Goal: Obtain resource: Obtain resource

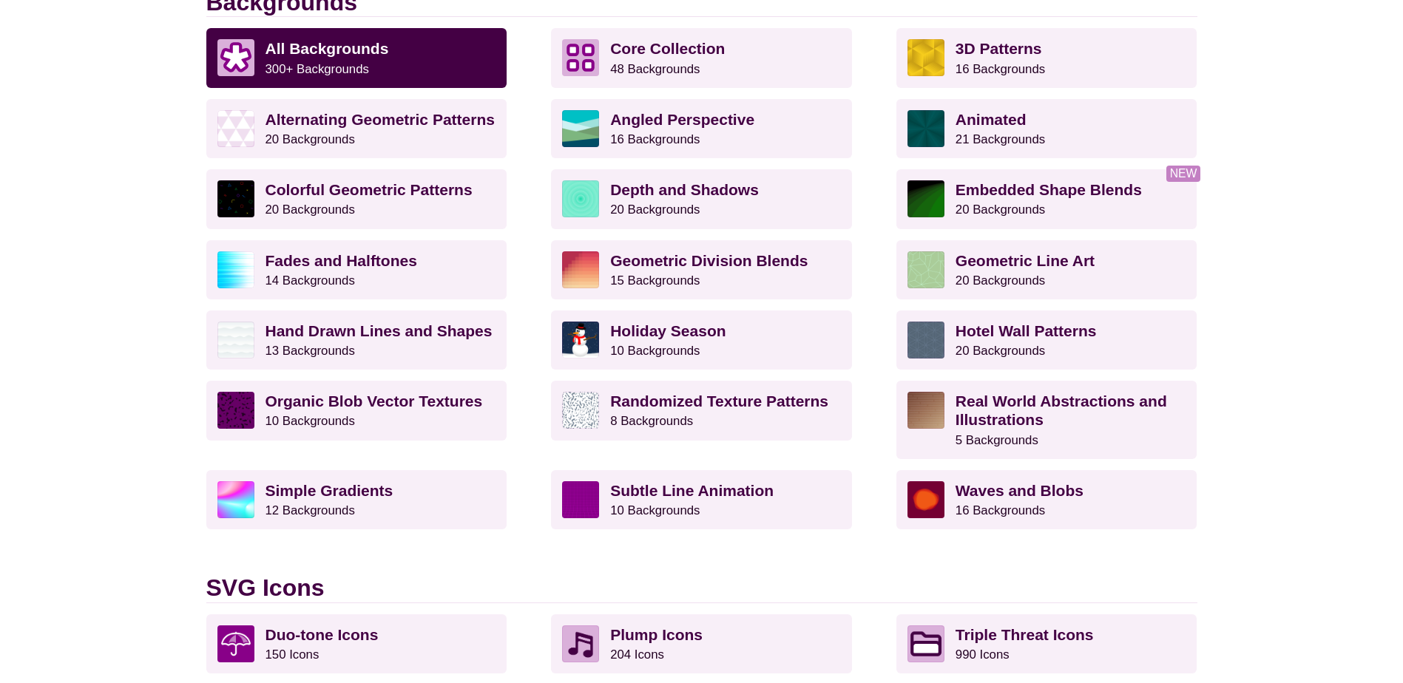
scroll to position [739, 0]
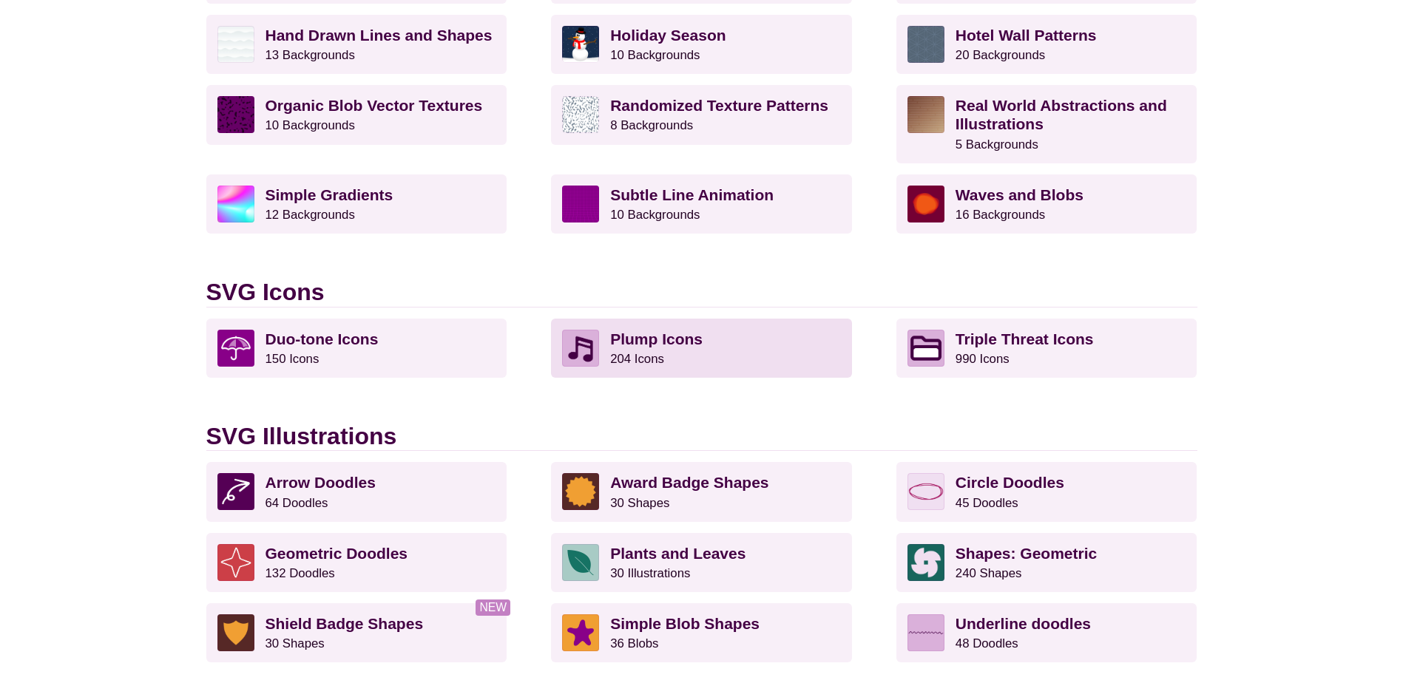
click at [653, 342] on strong "Plump Icons" at bounding box center [656, 339] width 92 height 17
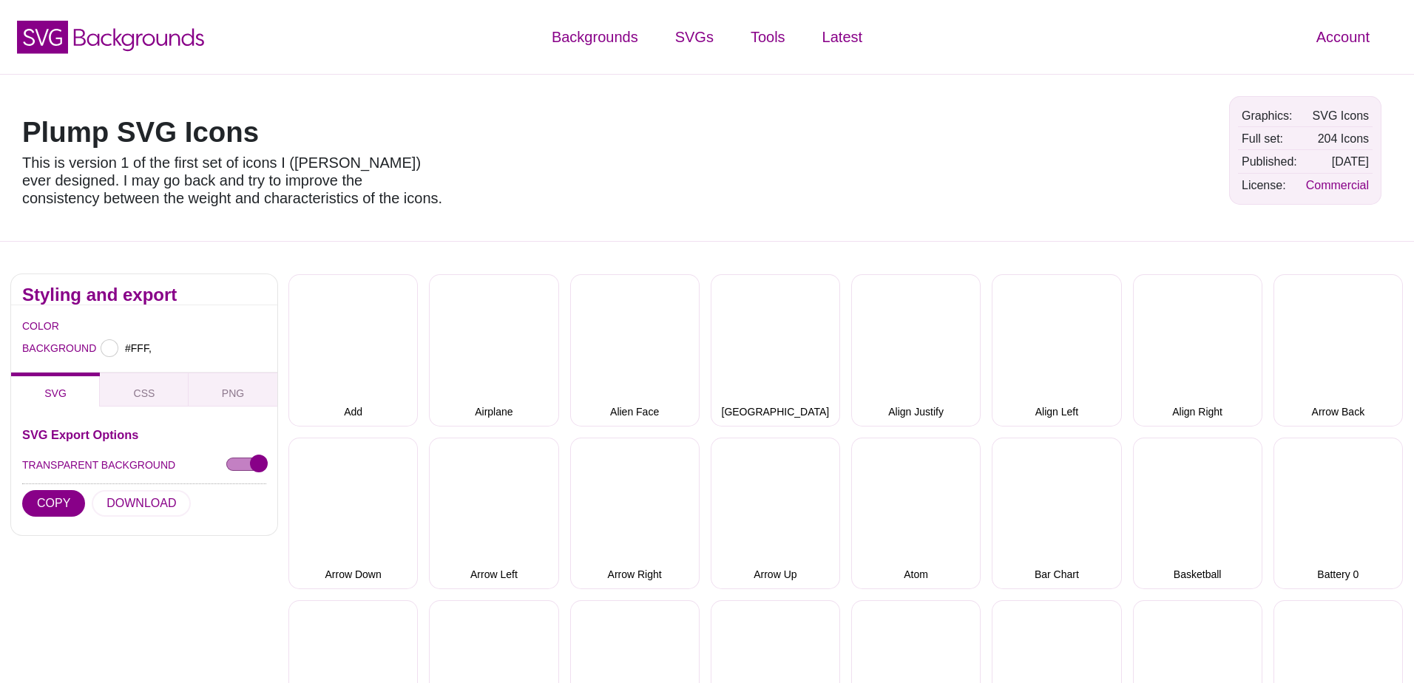
type input "#FFFFFF"
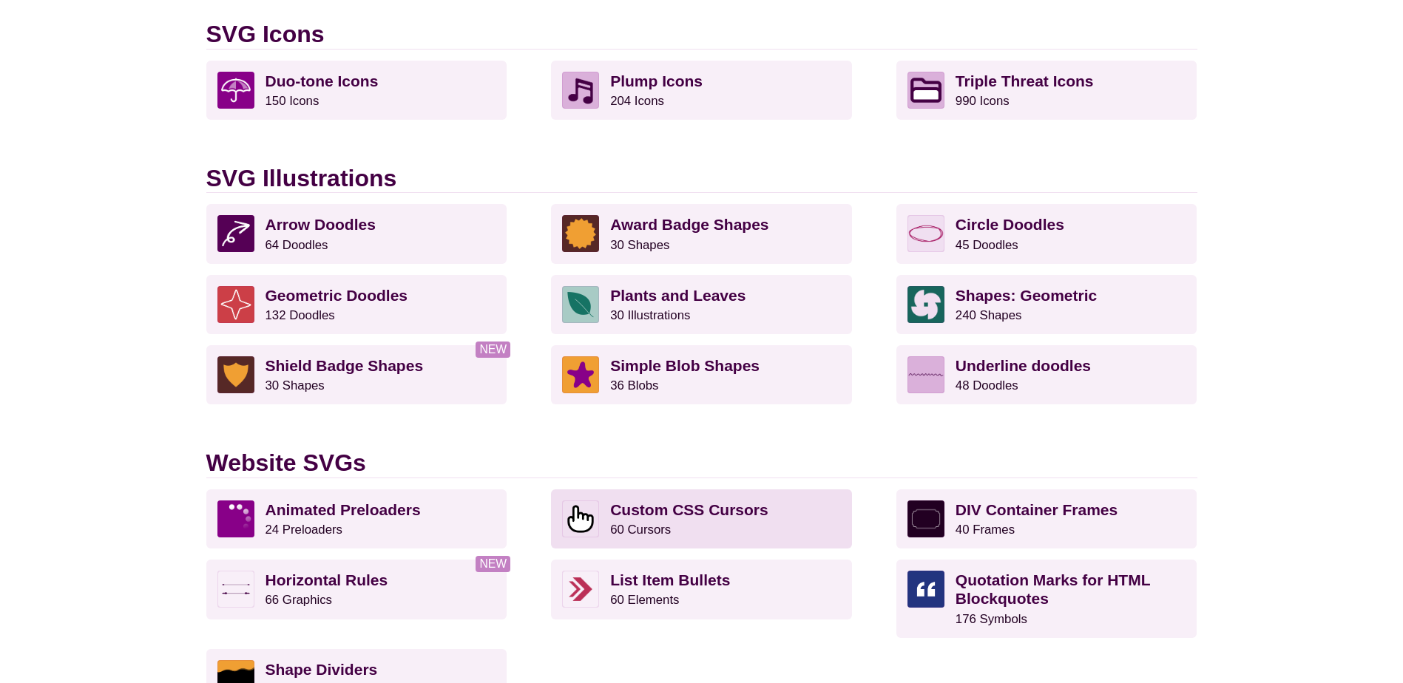
scroll to position [1035, 0]
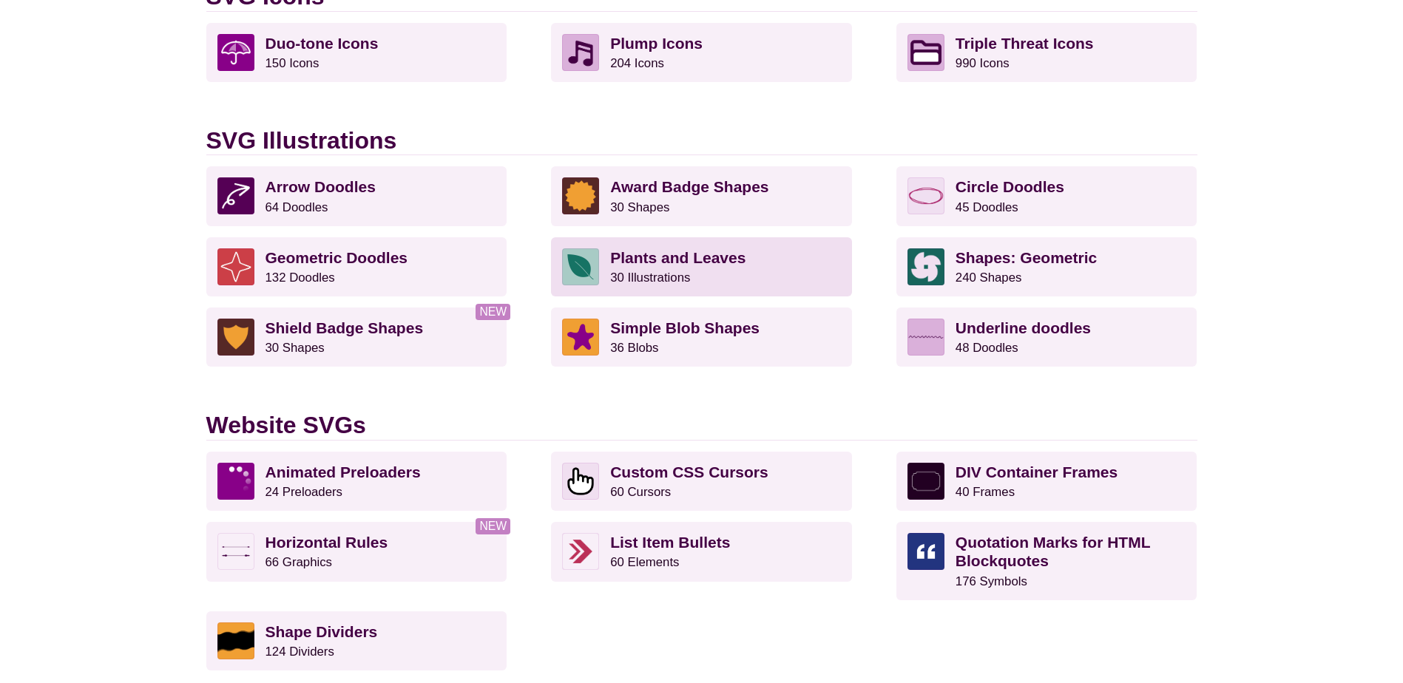
click at [699, 256] on strong "Plants and Leaves" at bounding box center [677, 257] width 135 height 17
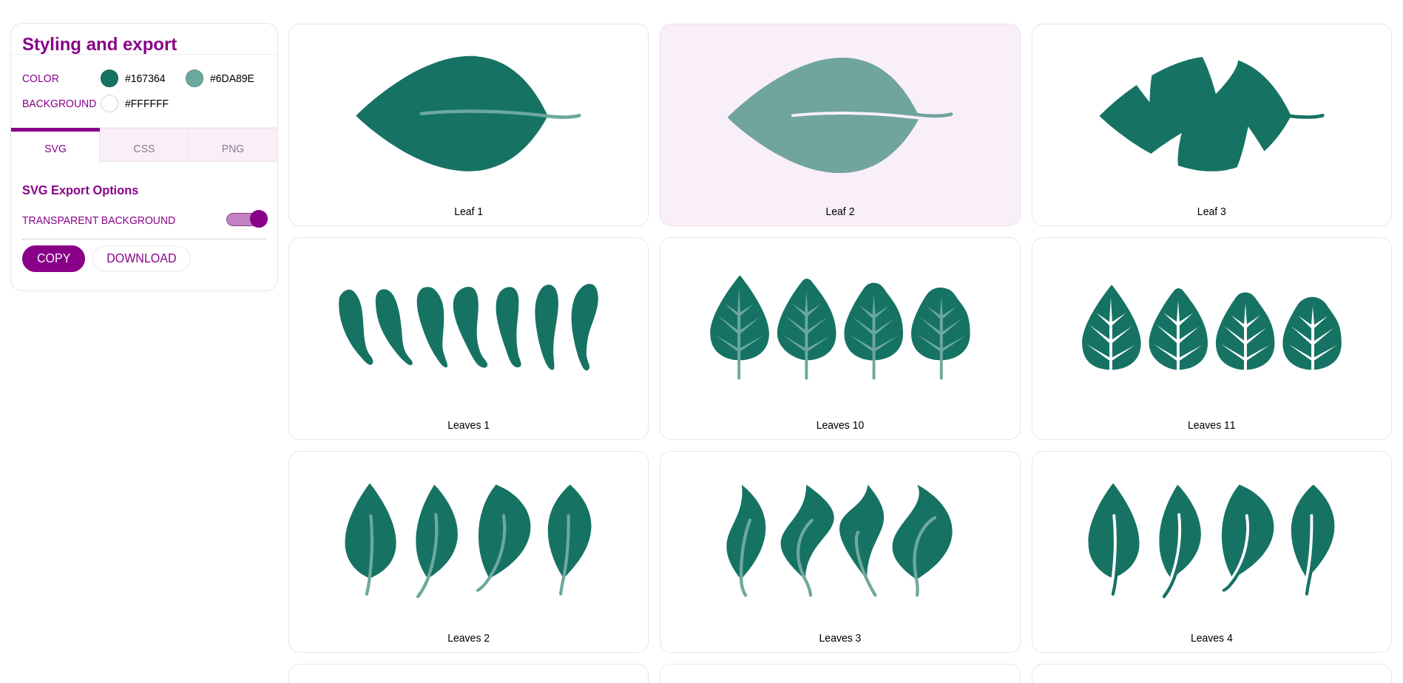
scroll to position [296, 0]
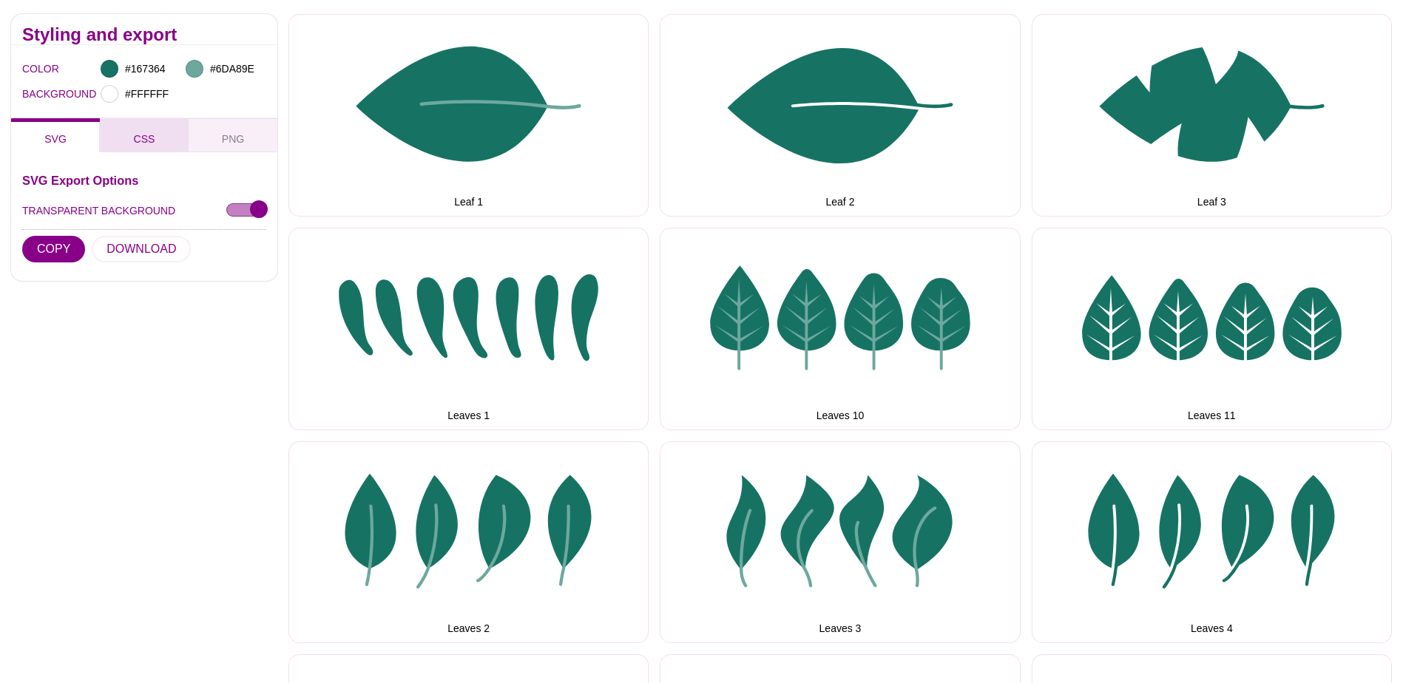
click at [137, 134] on span "CSS" at bounding box center [144, 139] width 33 height 16
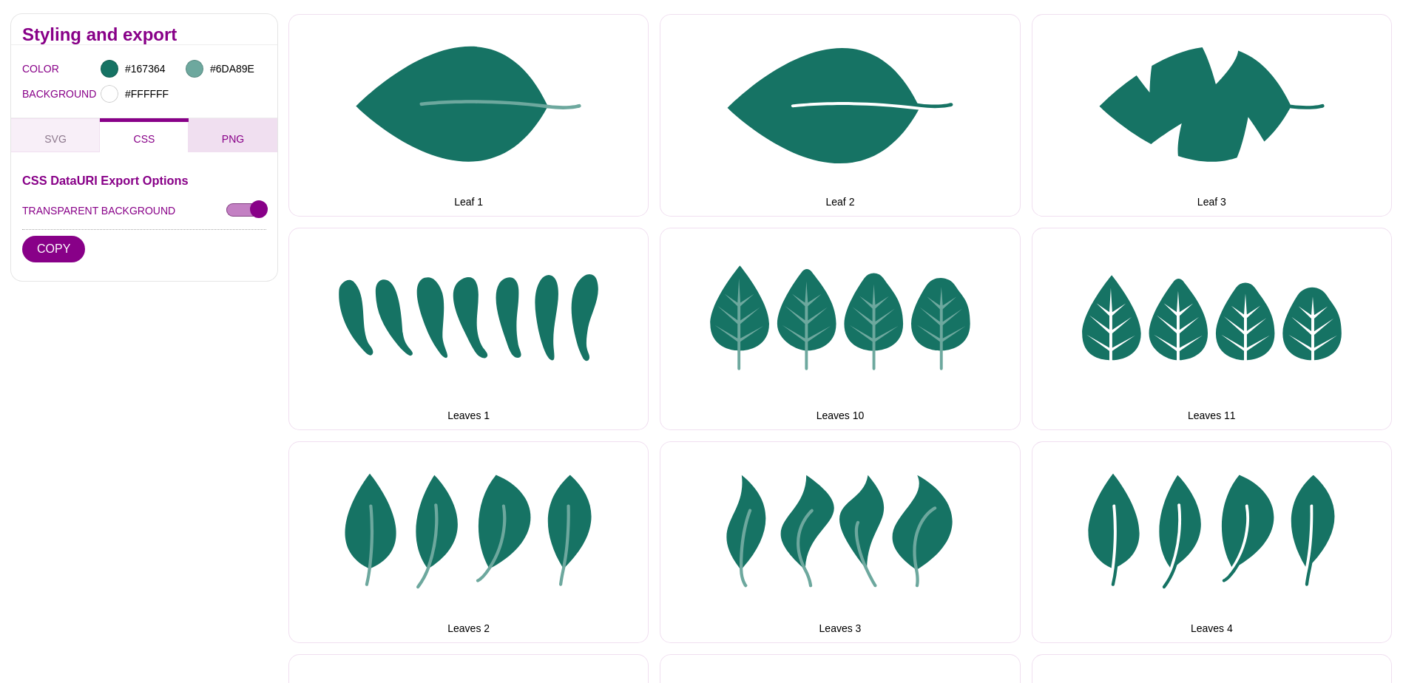
click at [223, 140] on span "PNG" at bounding box center [233, 139] width 34 height 16
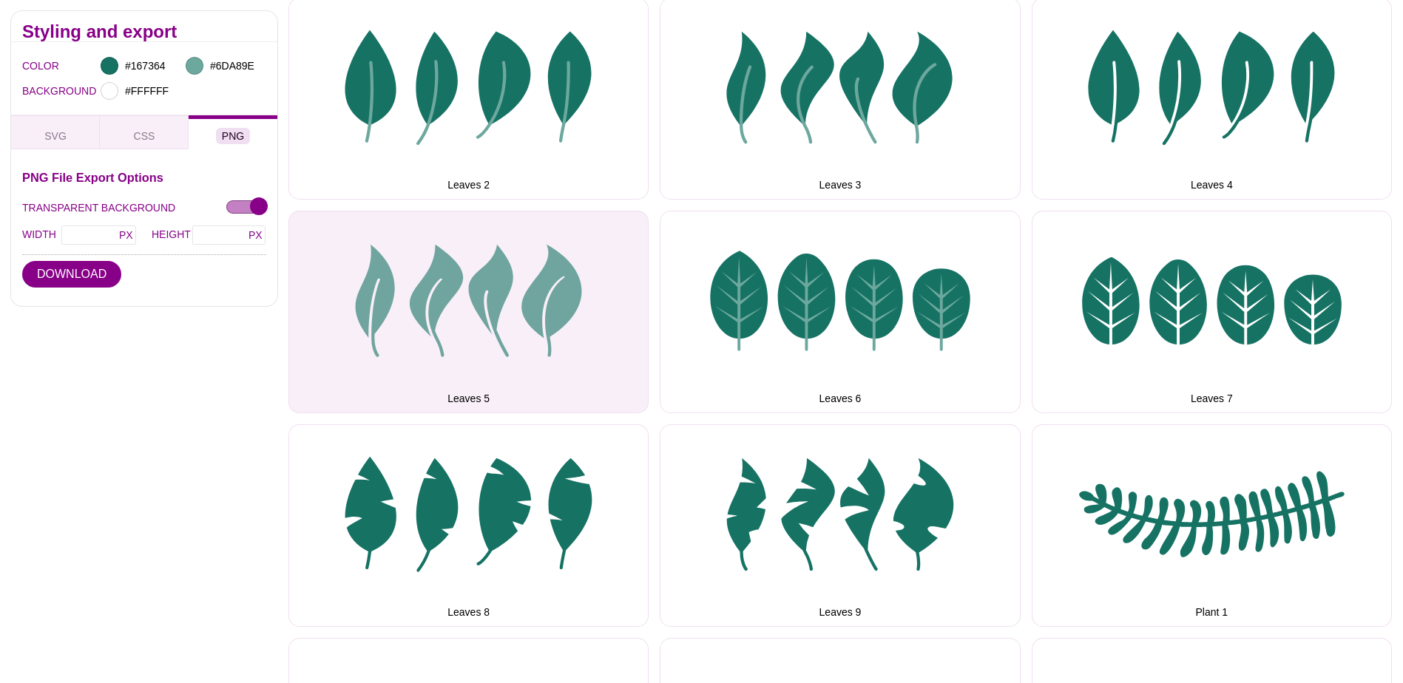
scroll to position [222, 0]
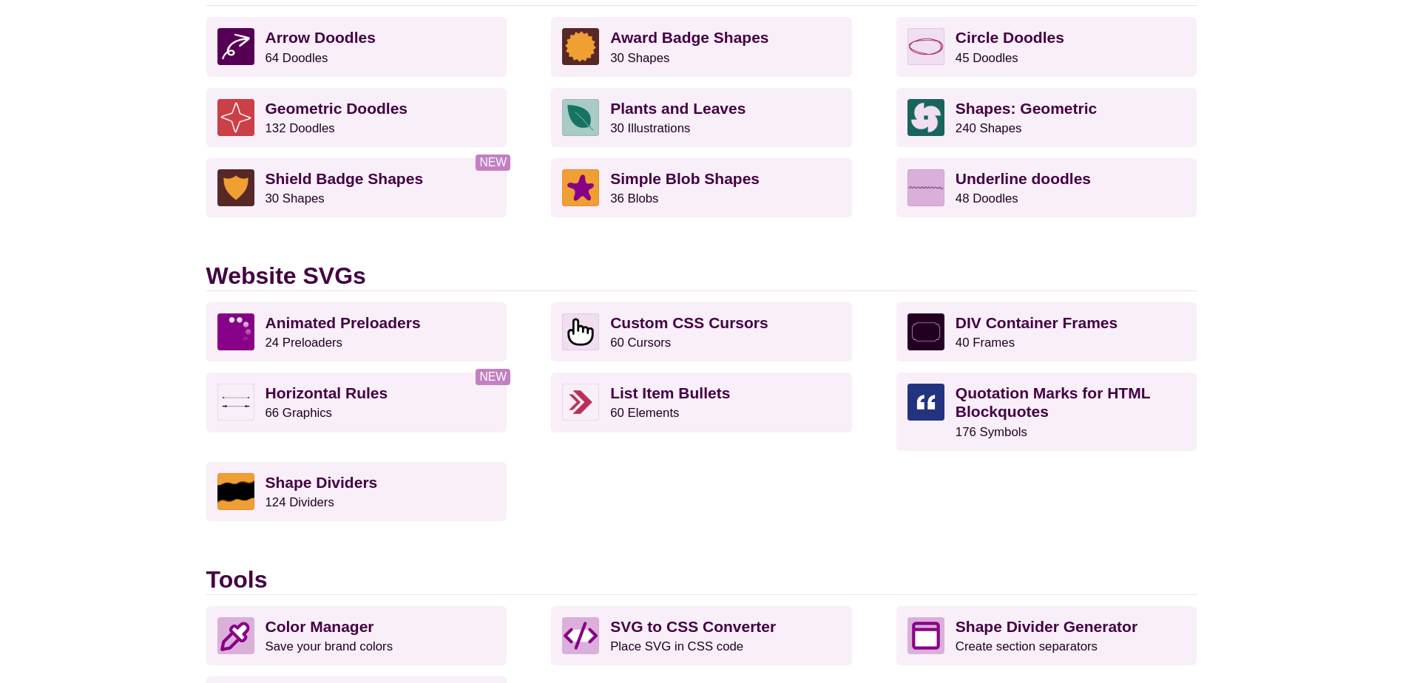
scroll to position [1185, 0]
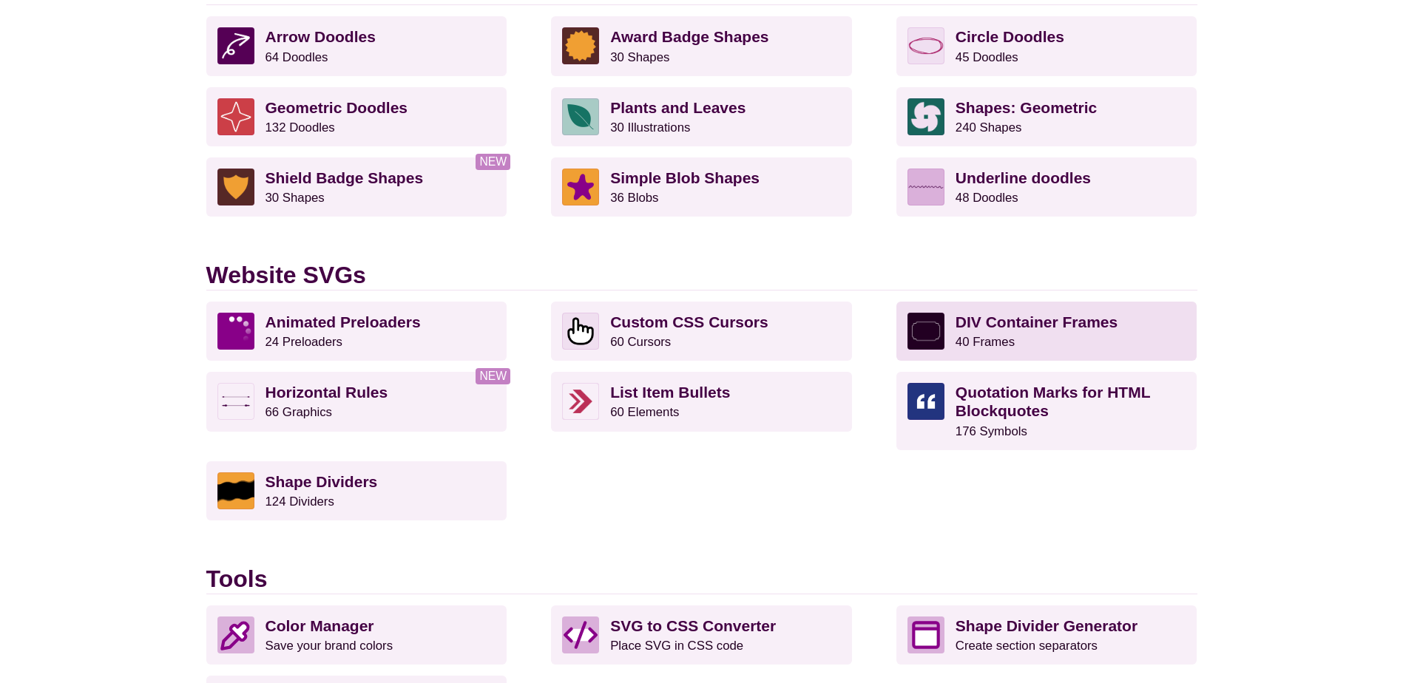
click at [1012, 328] on strong "DIV Container Frames" at bounding box center [1036, 322] width 162 height 17
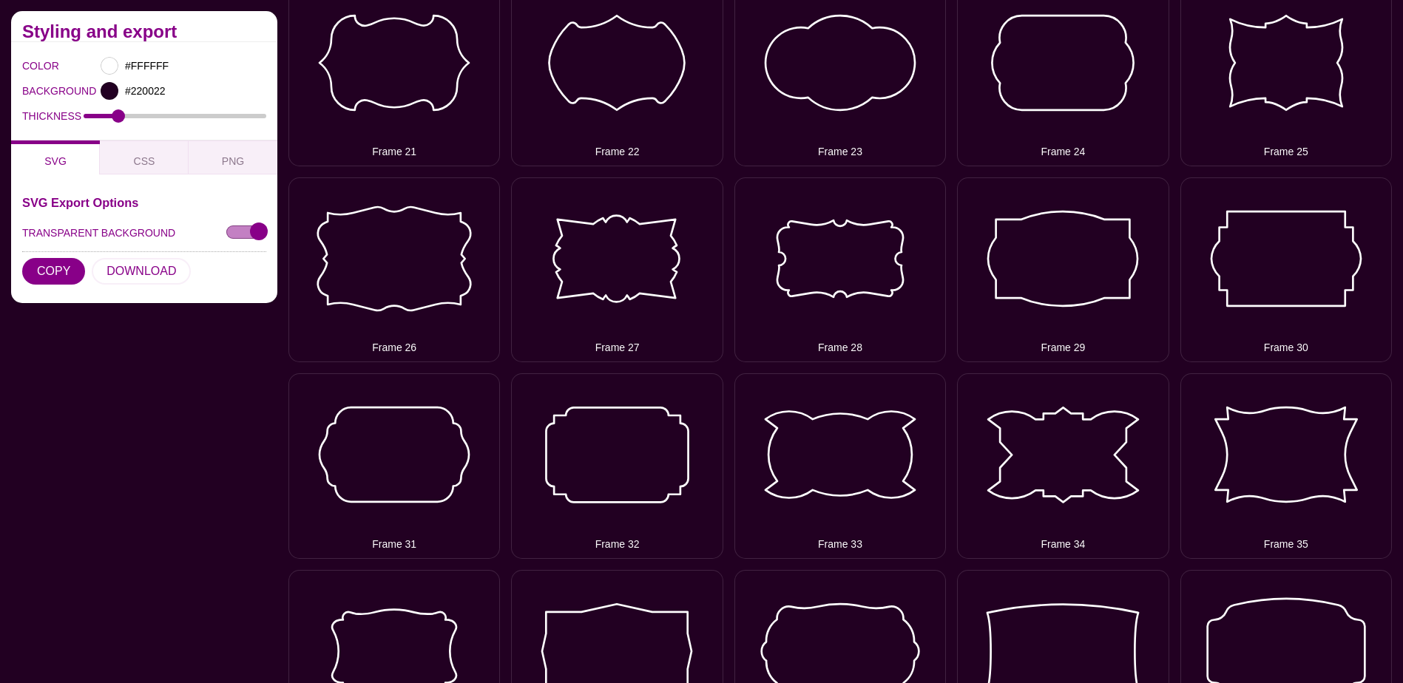
scroll to position [1035, 0]
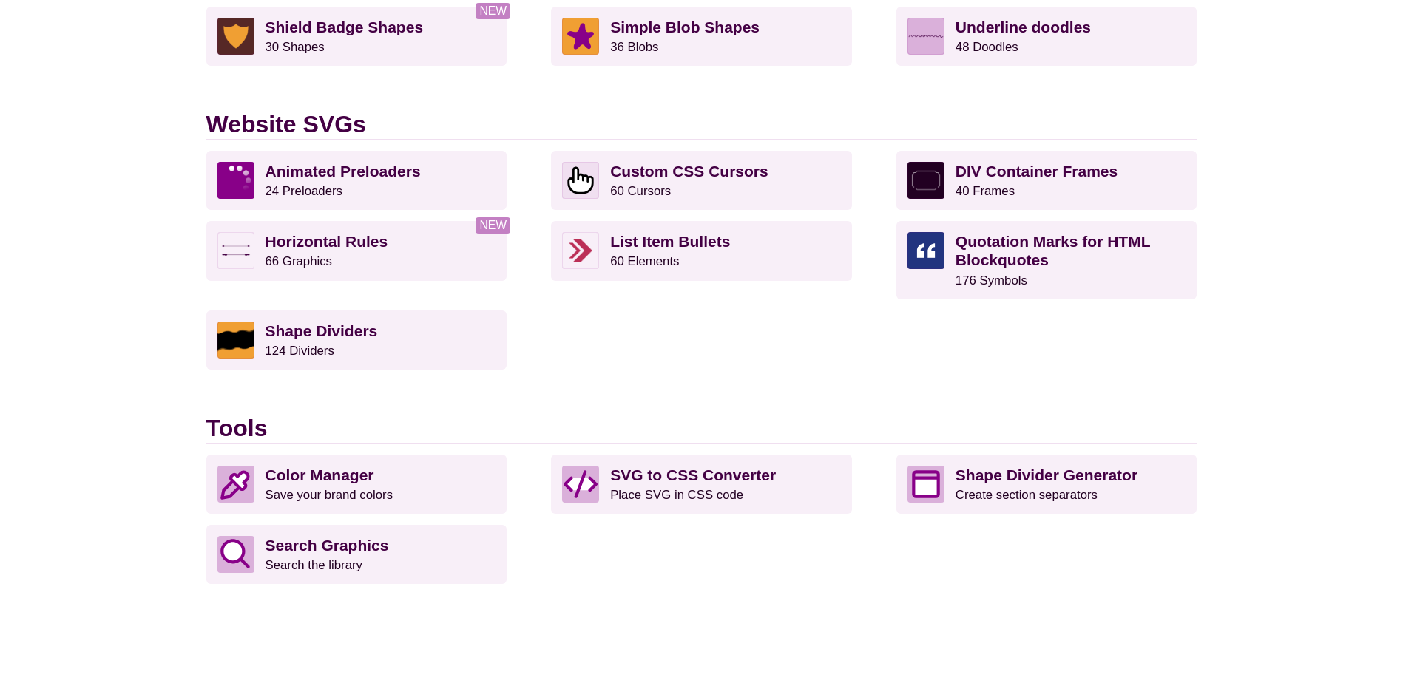
scroll to position [1335, 0]
click at [304, 328] on strong "Shape Dividers" at bounding box center [321, 331] width 112 height 17
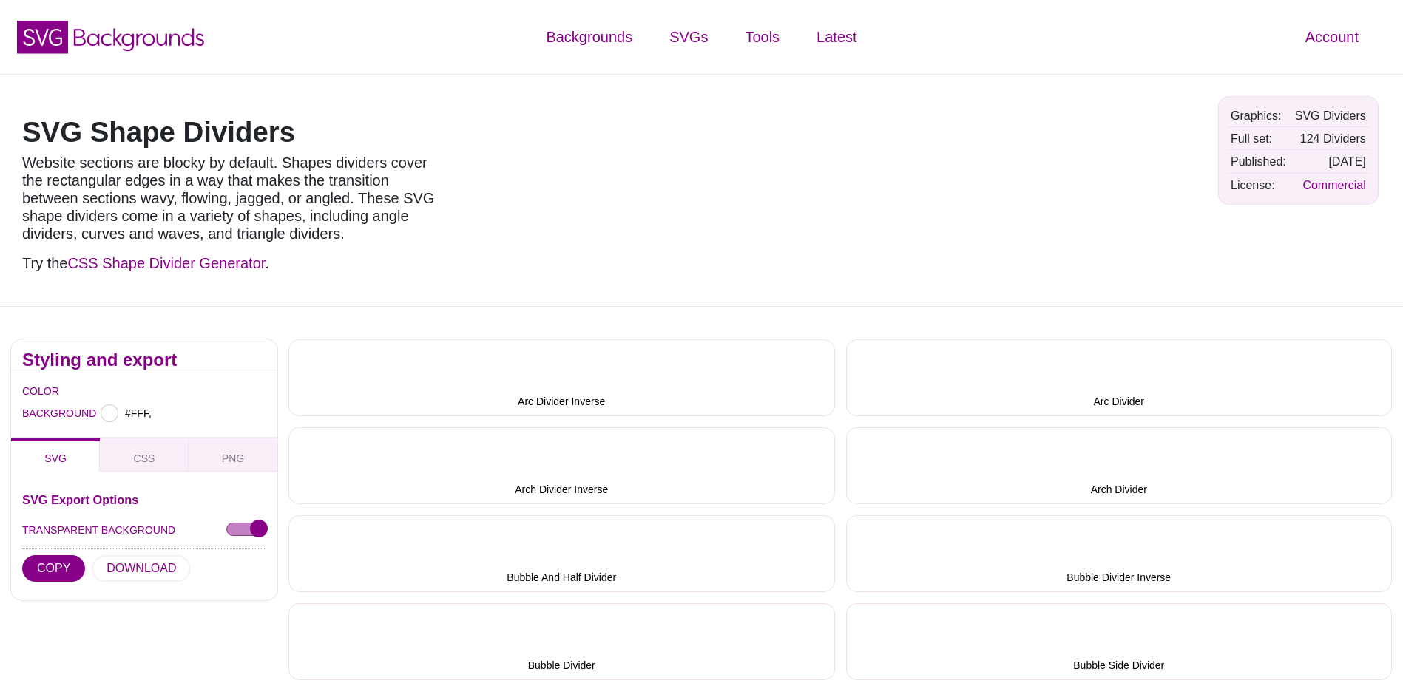
type input "#FFFFFF"
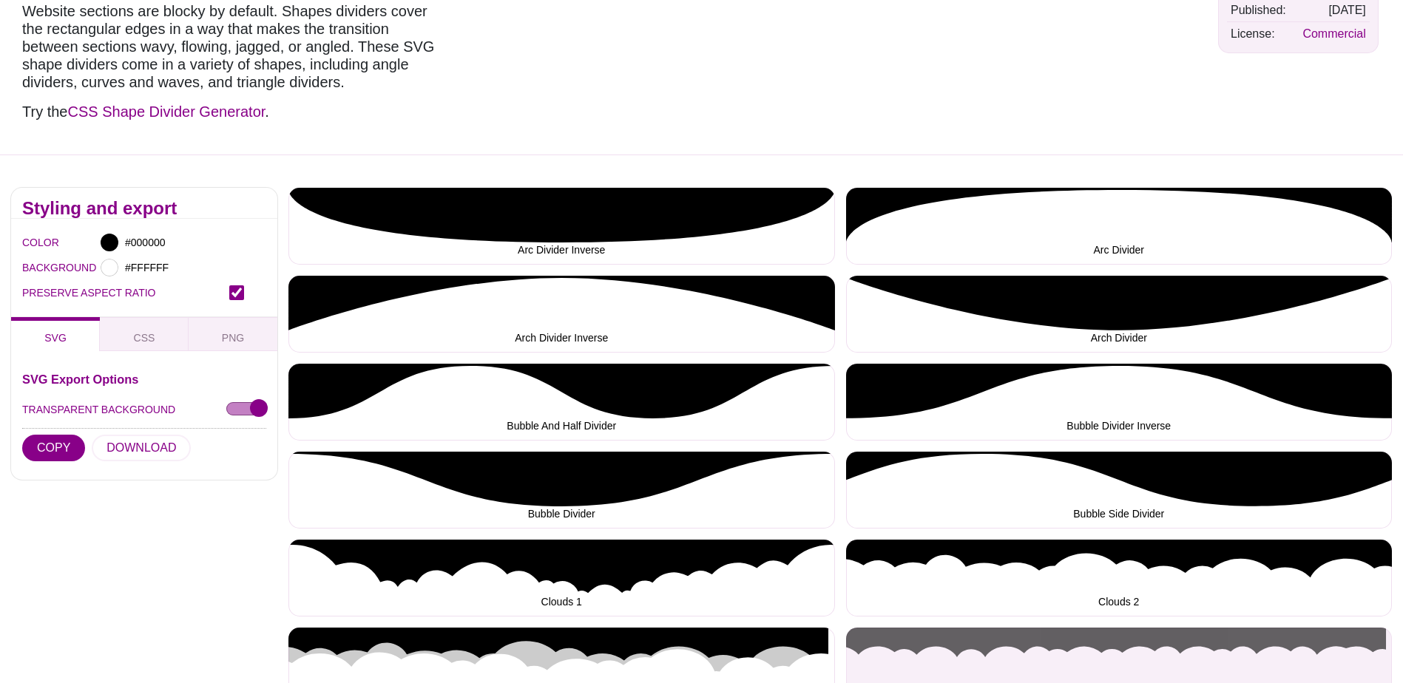
scroll to position [370, 0]
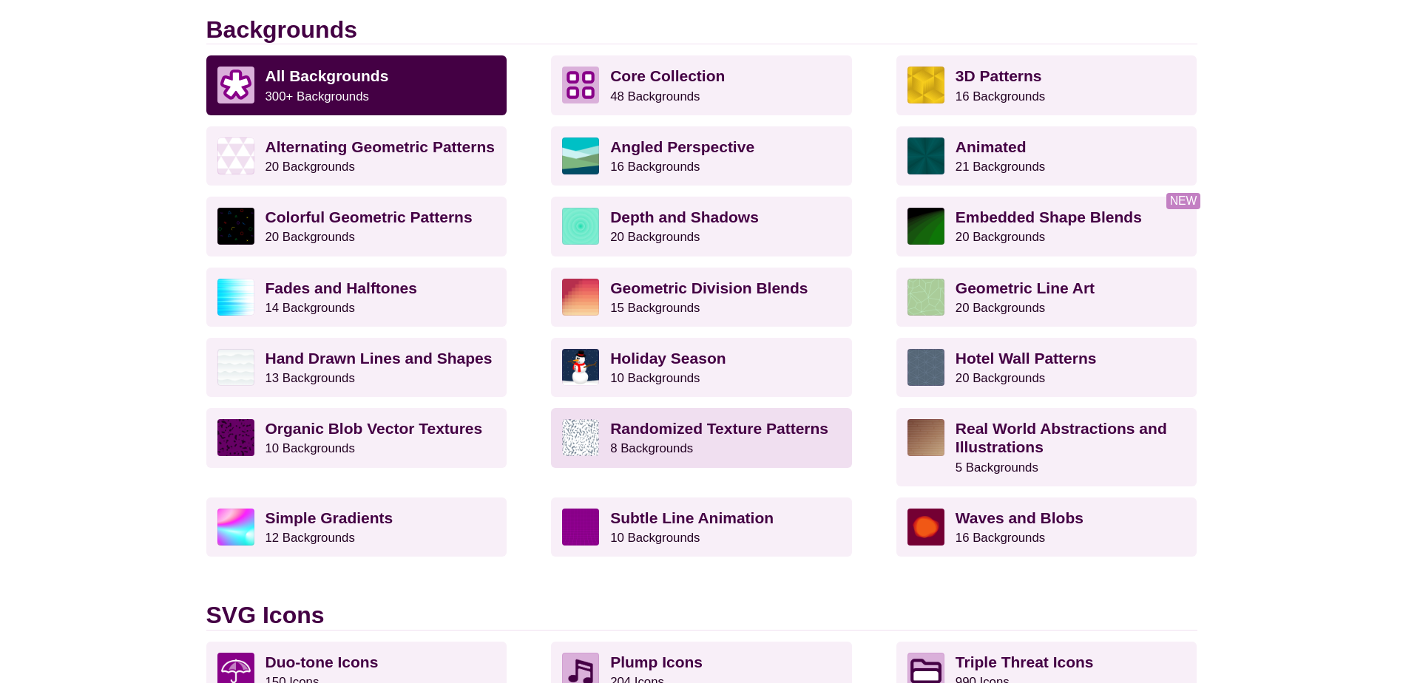
scroll to position [374, 0]
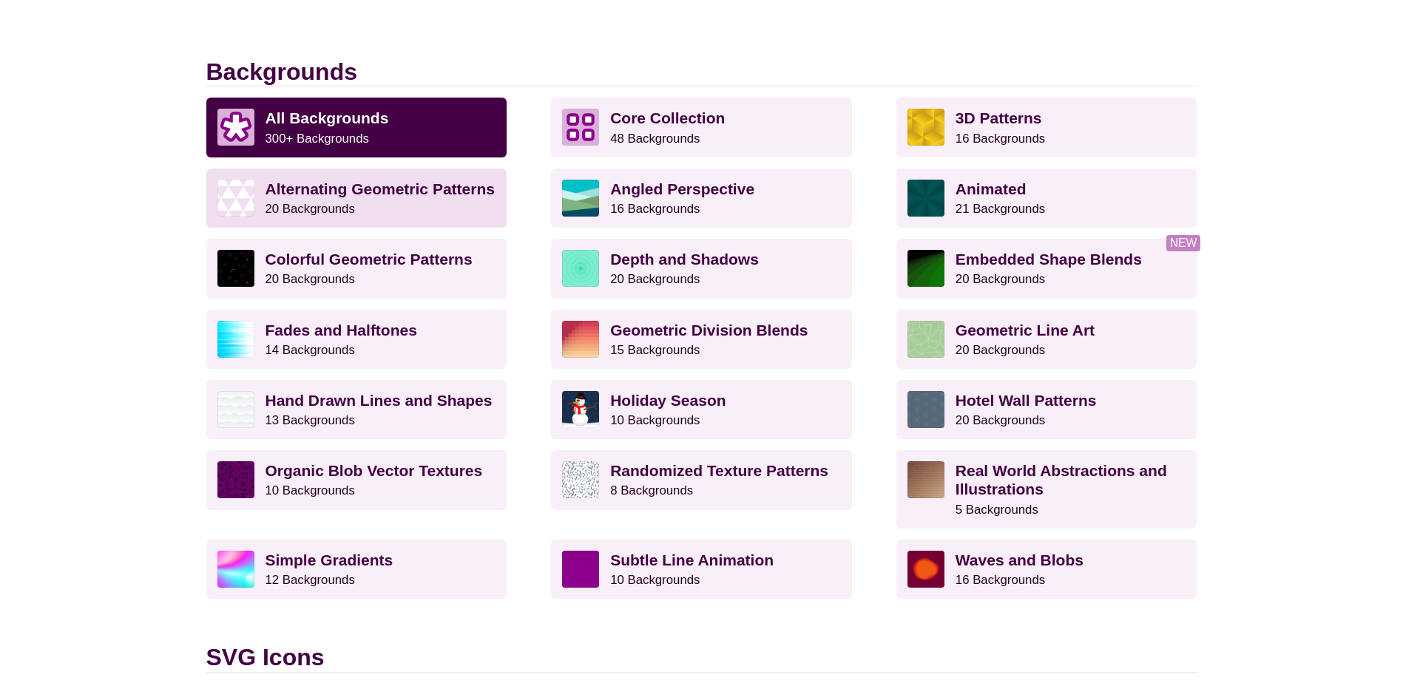
click at [442, 191] on strong "Alternating Geometric Patterns" at bounding box center [379, 188] width 229 height 17
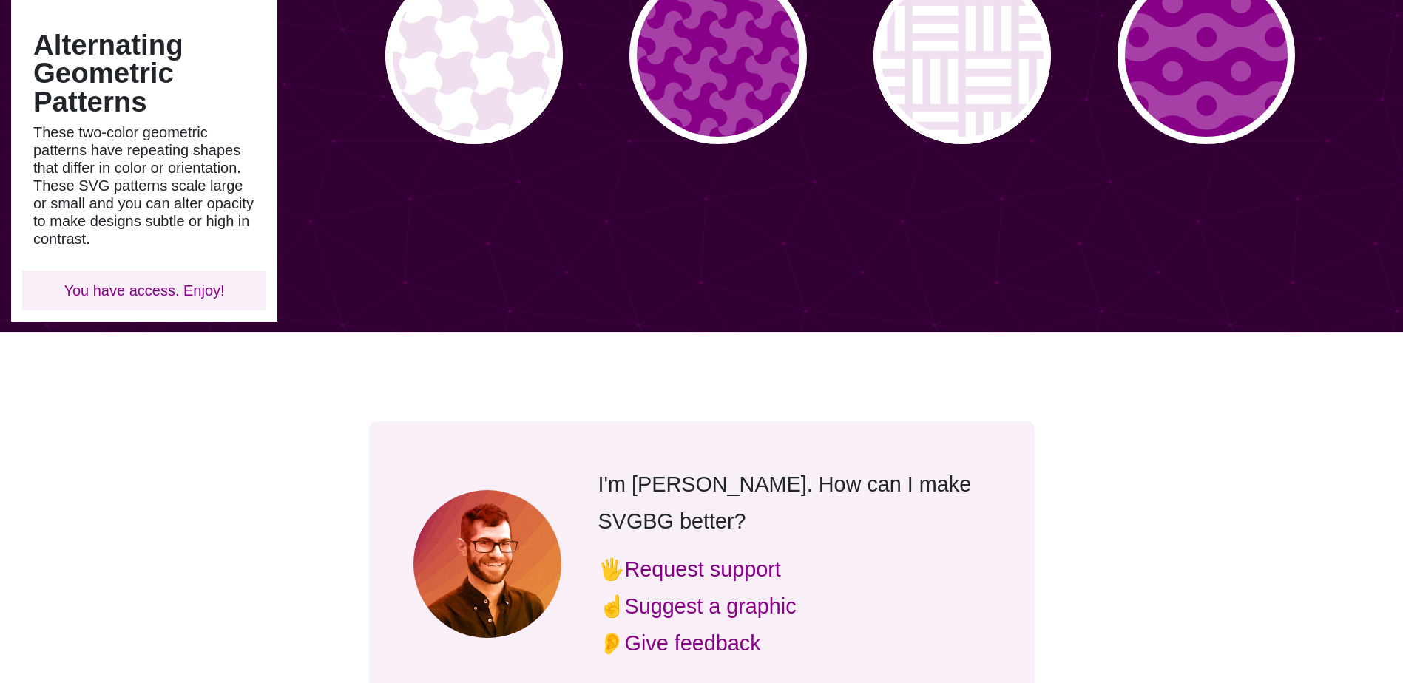
scroll to position [739, 0]
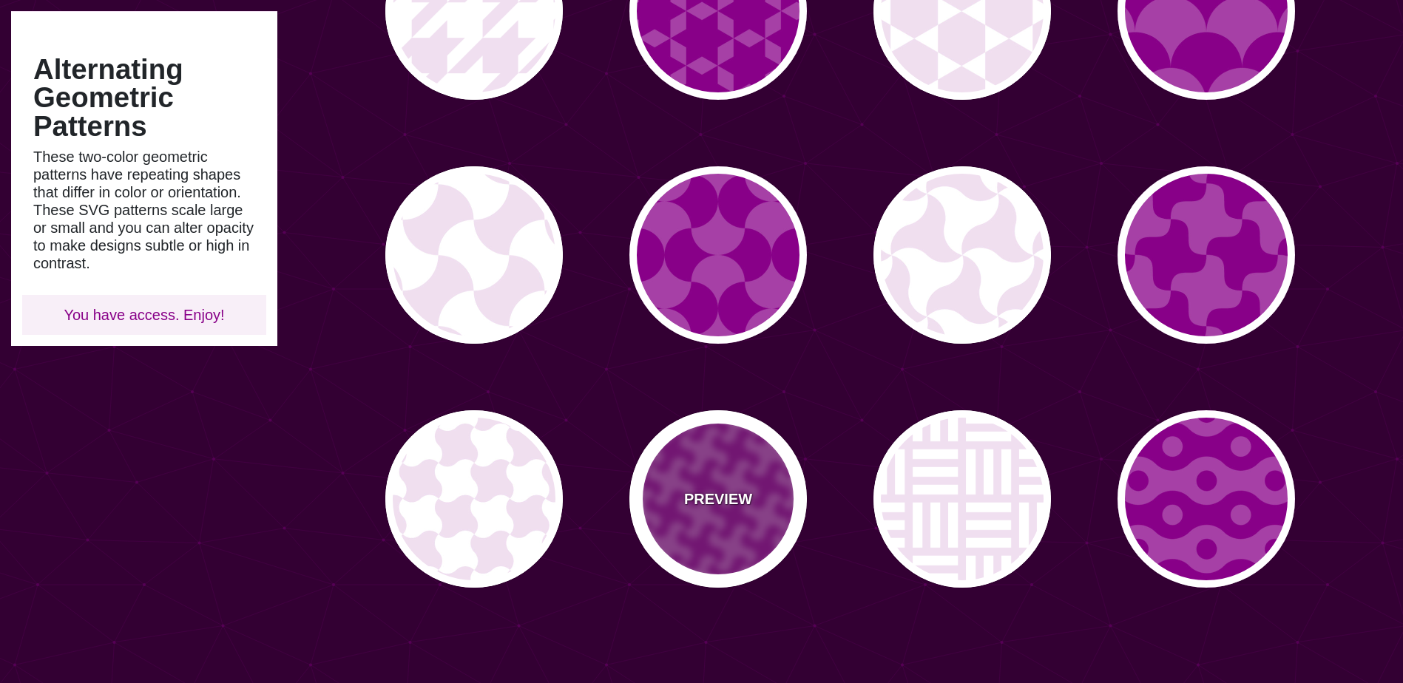
click at [754, 486] on div "PREVIEW" at bounding box center [717, 498] width 177 height 177
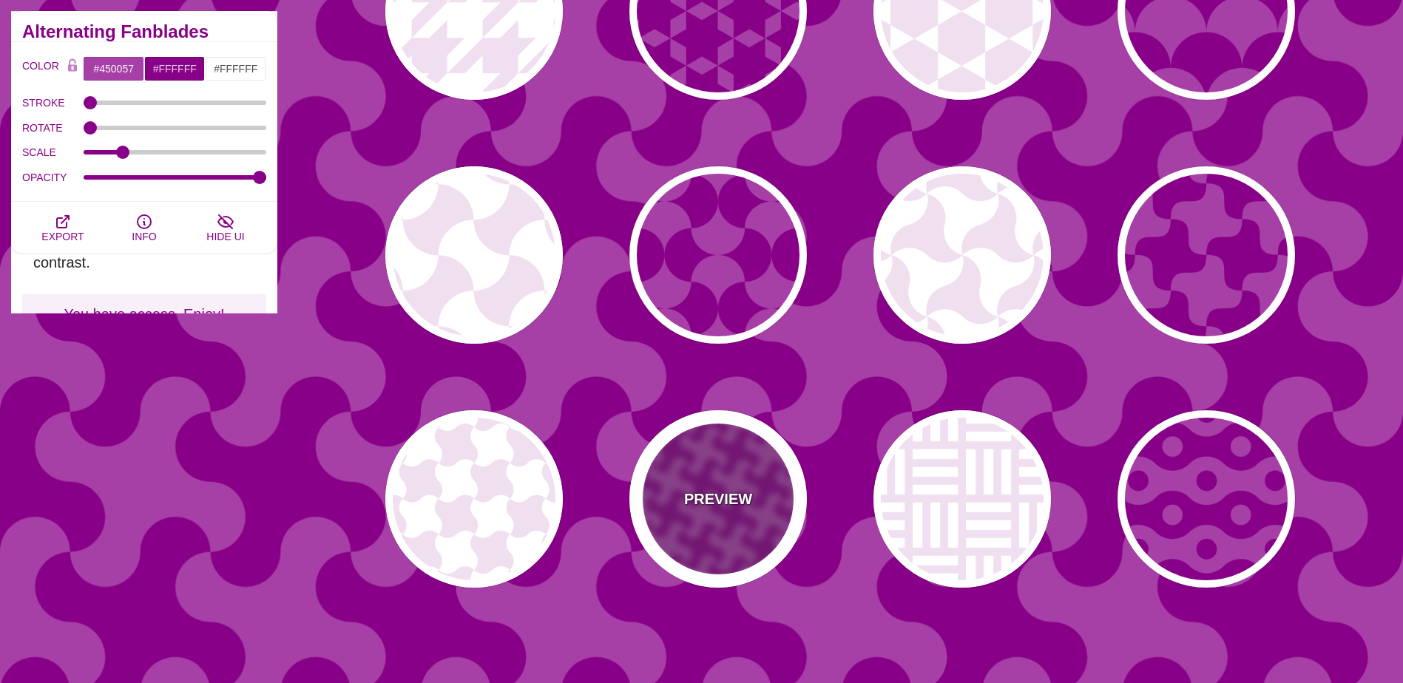
type input "#A640A6"
type input "#880088"
type input "0"
type input "0.2"
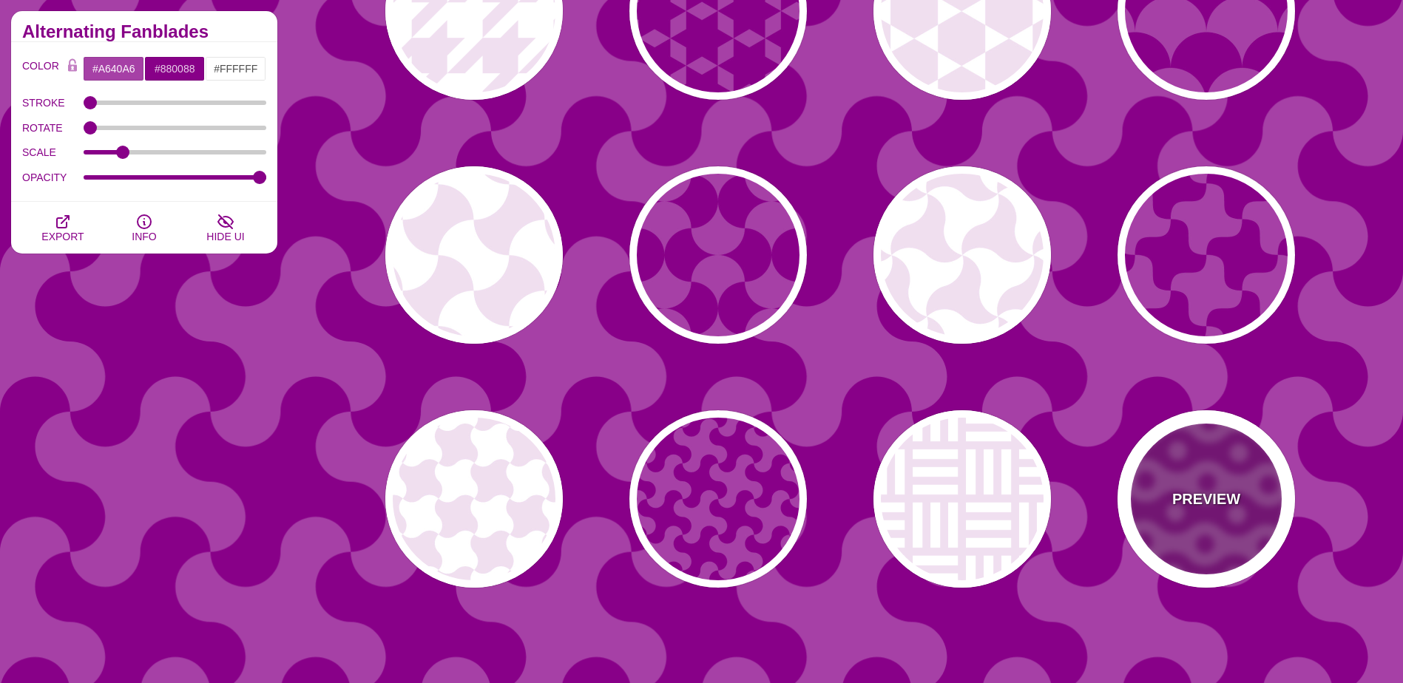
click at [1255, 526] on div "PREVIEW" at bounding box center [1205, 498] width 177 height 177
type input "1"
type input "30"
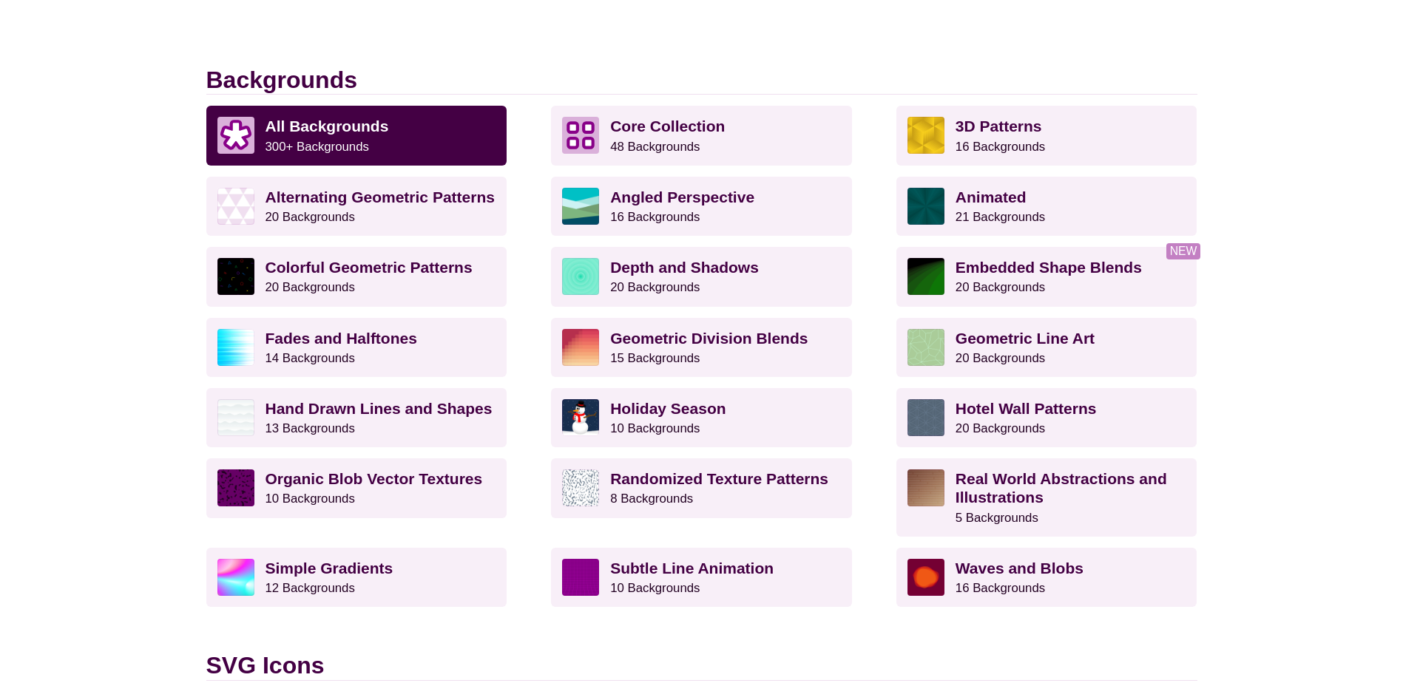
scroll to position [370, 0]
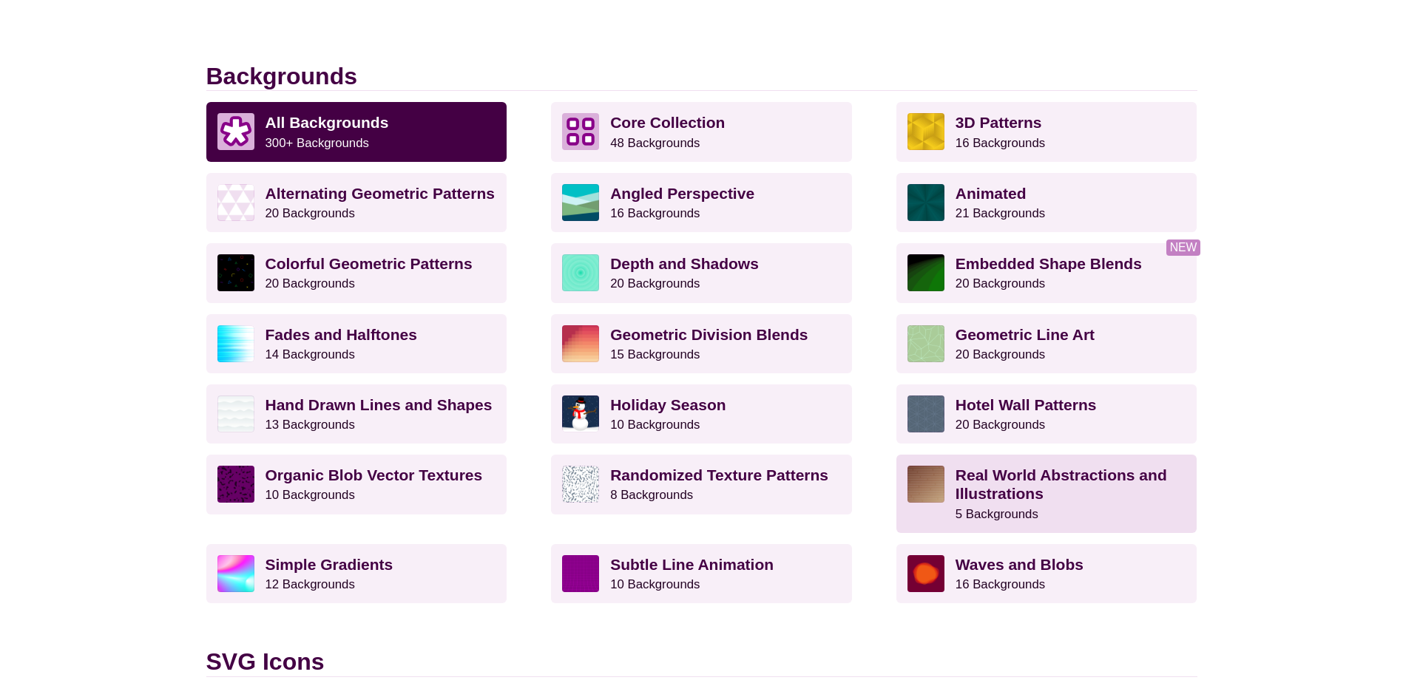
click at [1009, 484] on strong "Real World Abstractions and Illustrations" at bounding box center [1060, 484] width 211 height 35
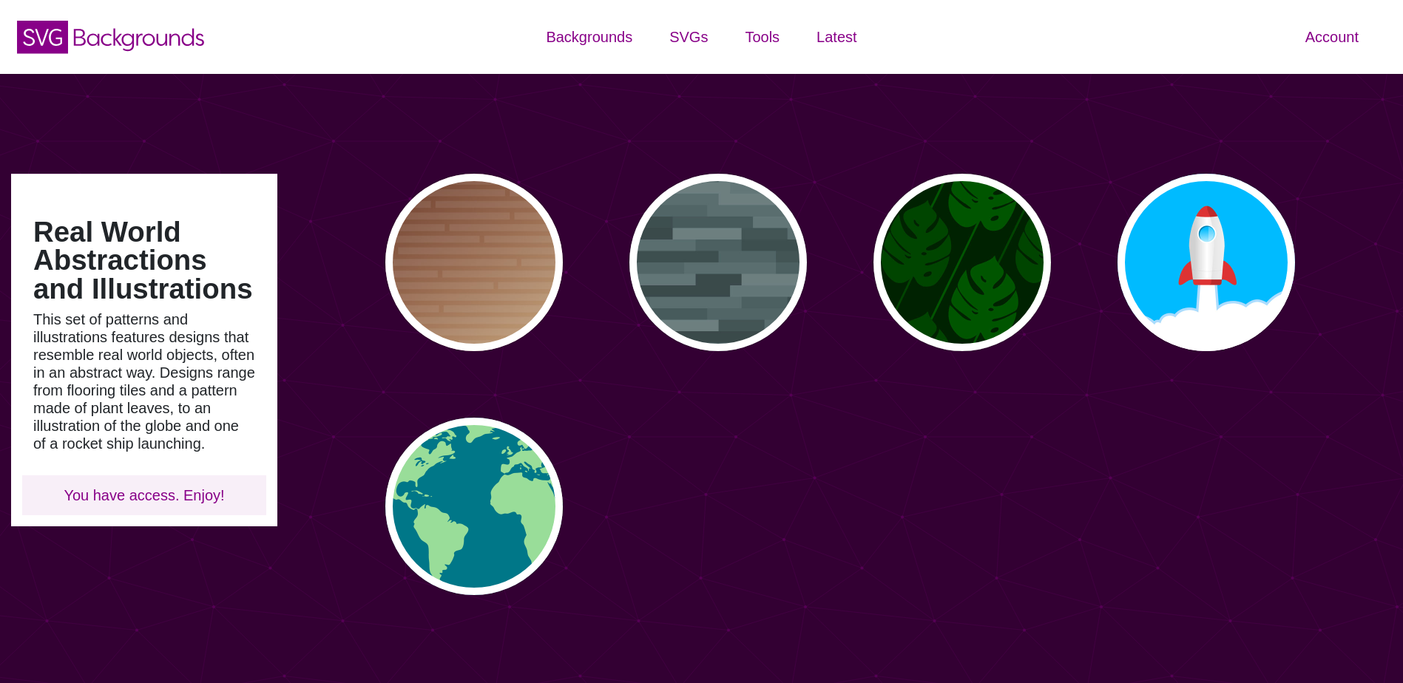
type input "#450057"
type input "#FFFFFF"
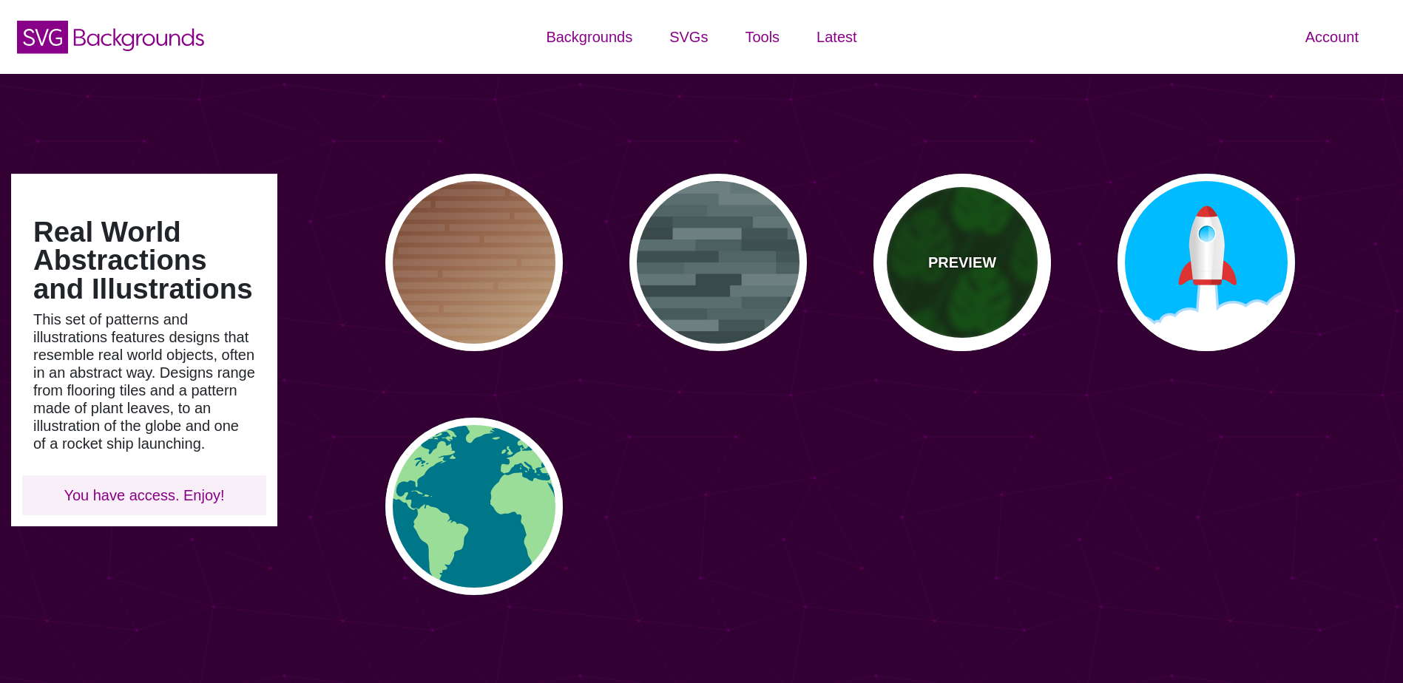
click at [966, 285] on div "PREVIEW" at bounding box center [961, 262] width 177 height 177
type input "#002200"
type input "#004400"
type input "#005500"
type input "200"
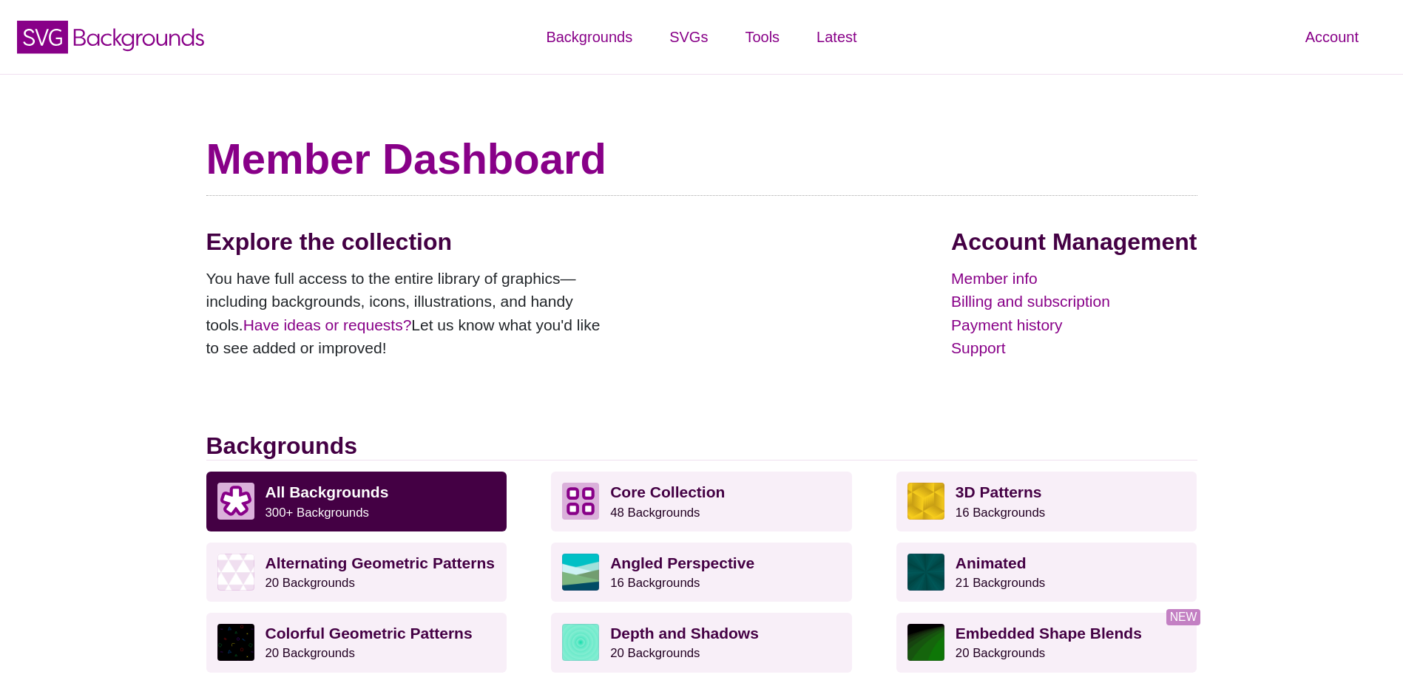
scroll to position [370, 0]
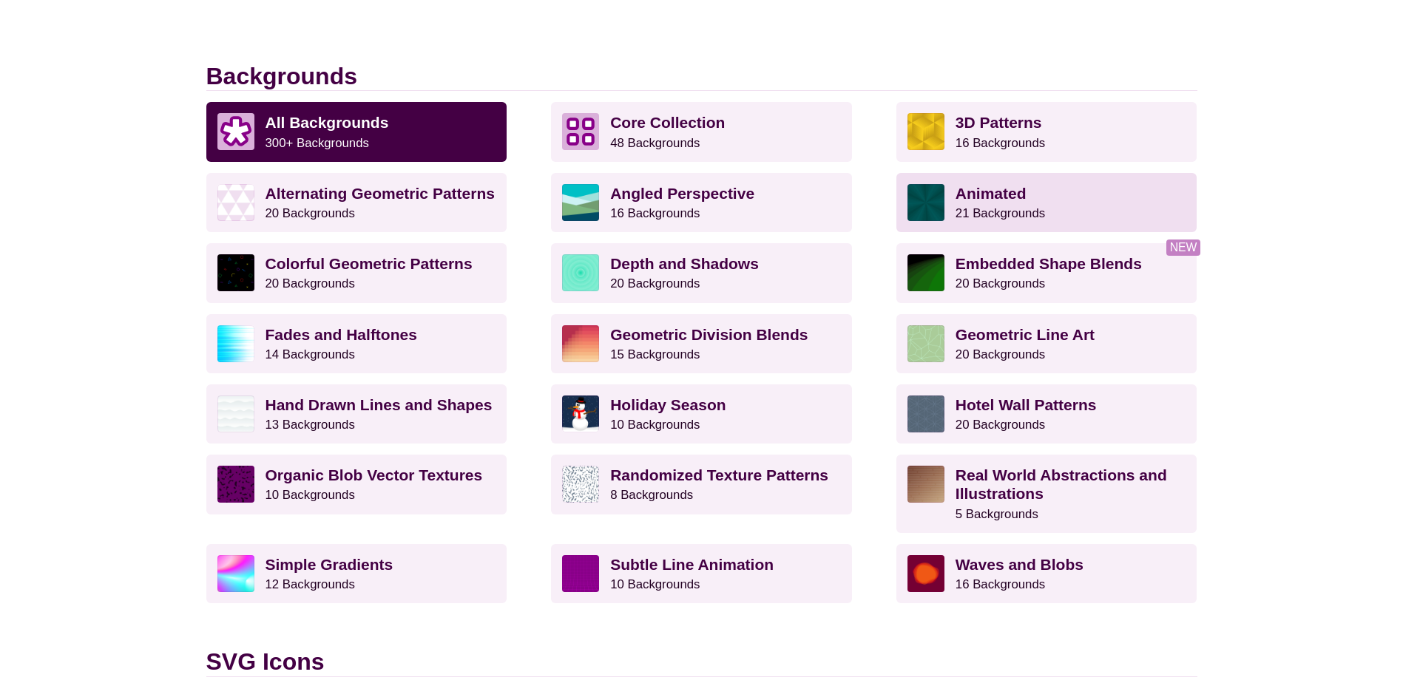
click at [992, 196] on strong "Animated" at bounding box center [990, 193] width 71 height 17
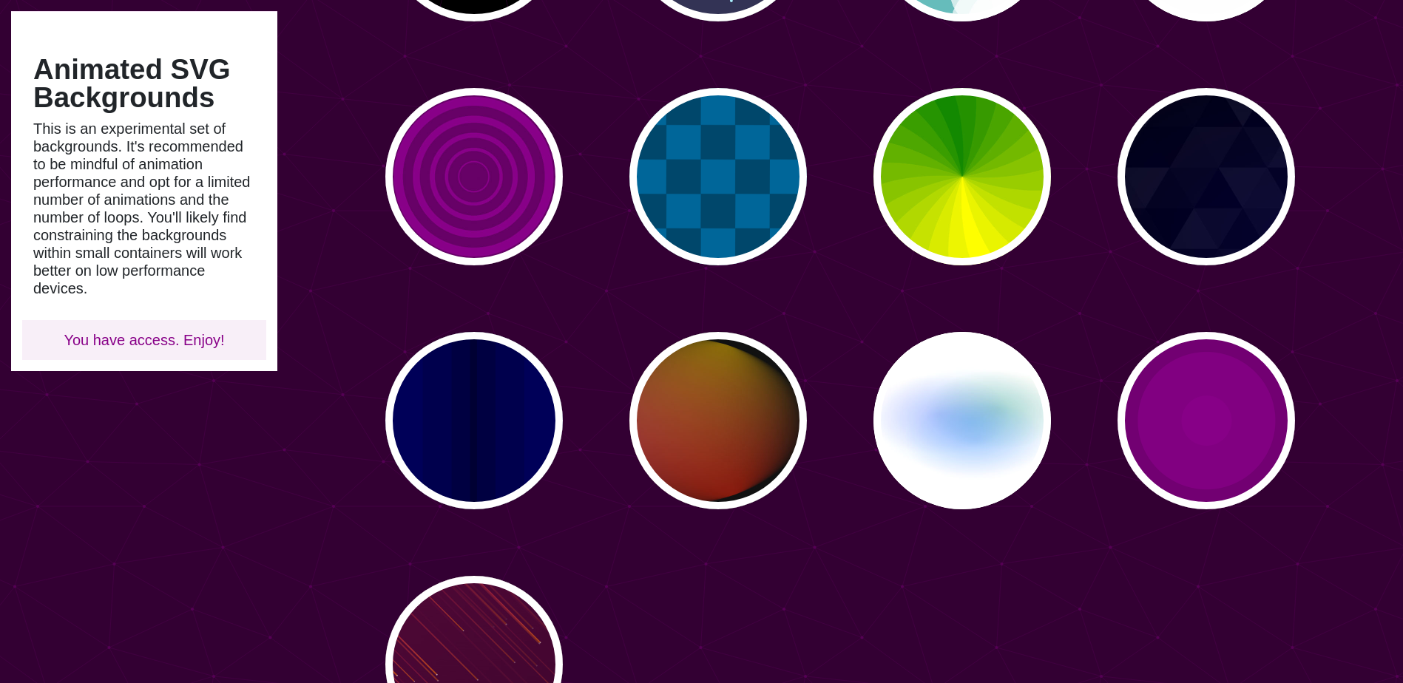
scroll to position [518, 0]
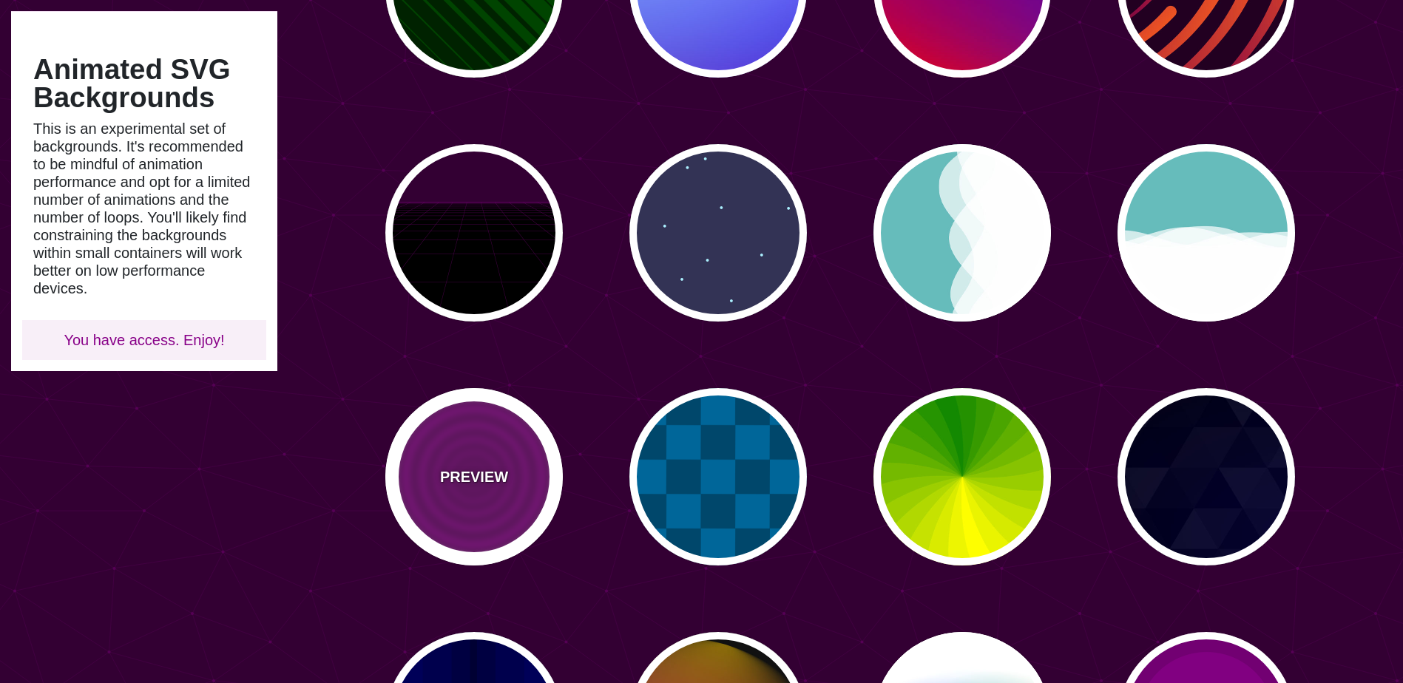
click at [518, 479] on div "PREVIEW" at bounding box center [473, 476] width 177 height 177
type input "#880088"
type input "#660066"
type input "#000000"
type input "15"
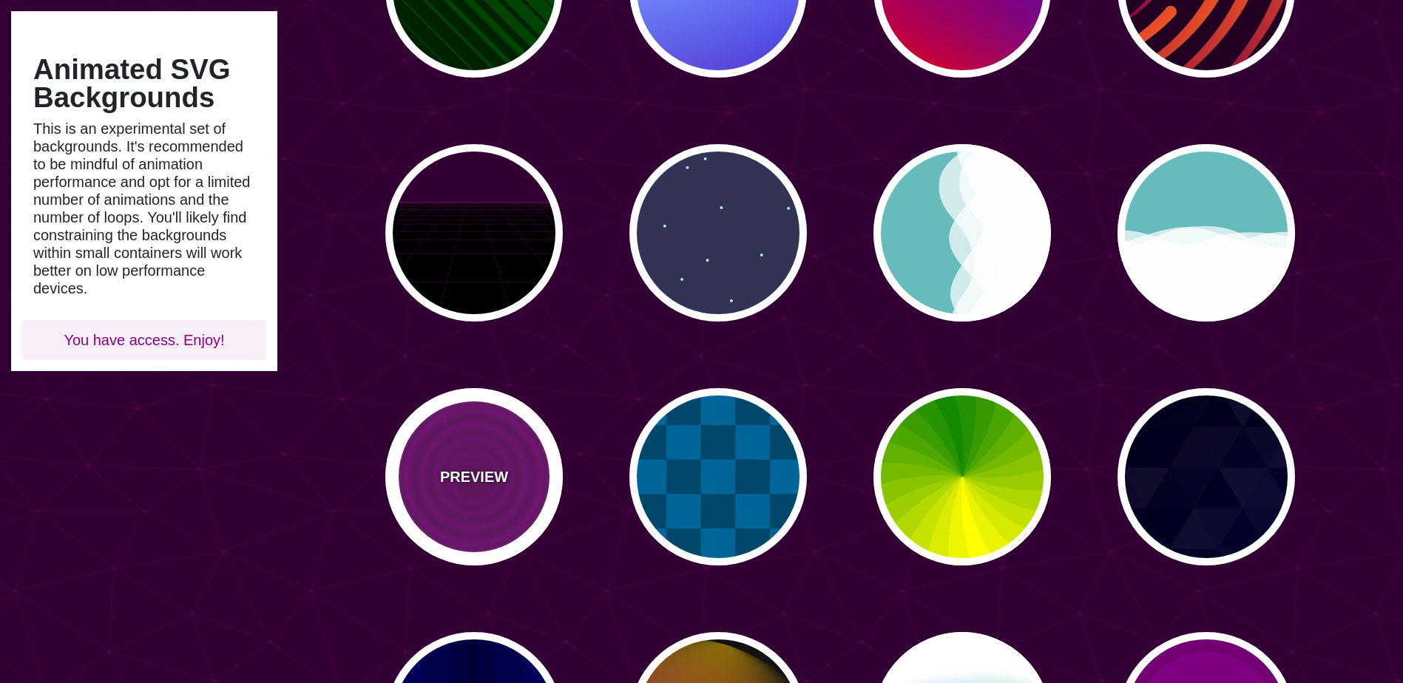
type input "0"
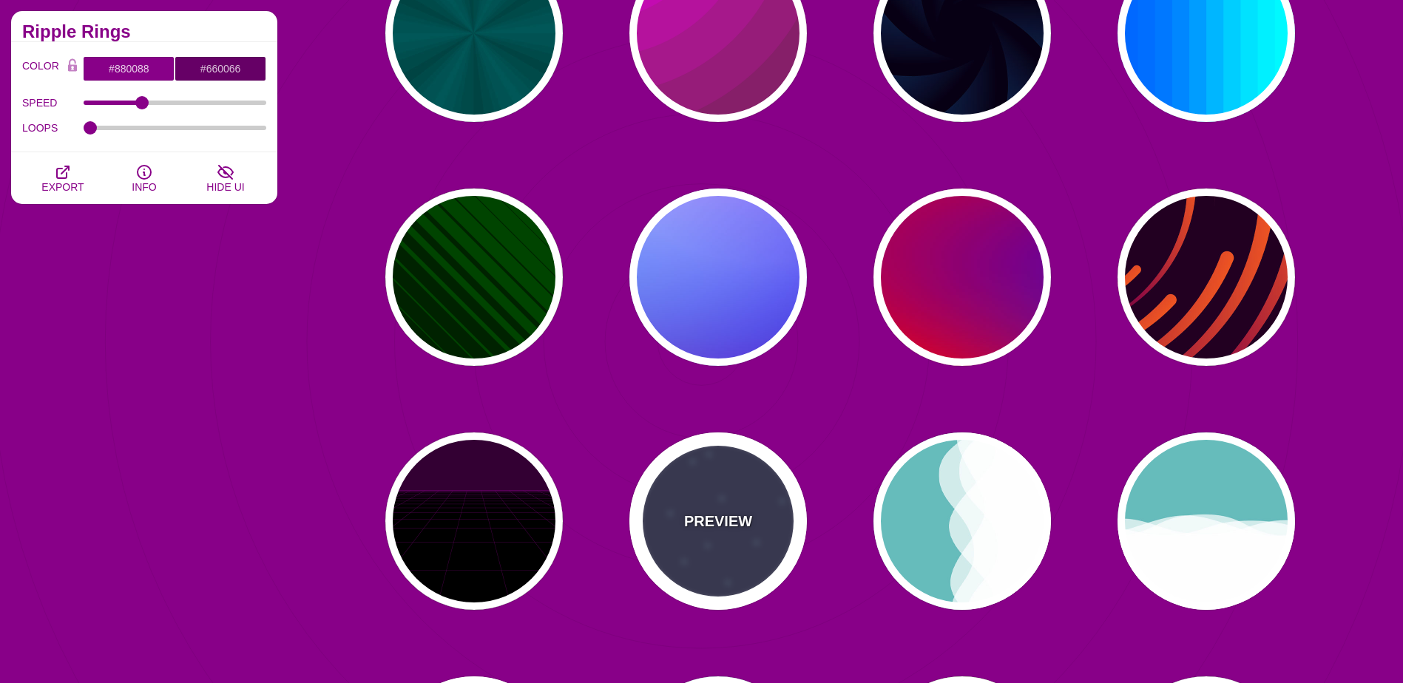
scroll to position [222, 0]
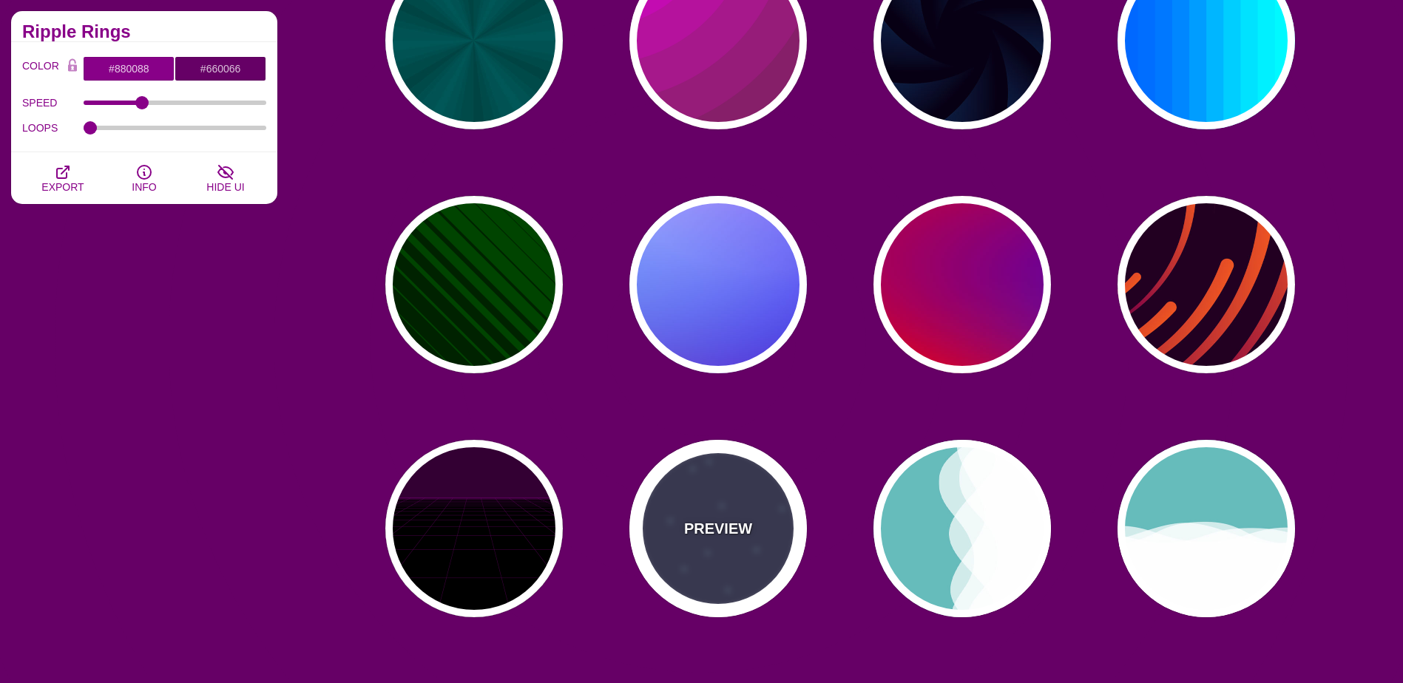
click at [757, 495] on div "PREVIEW" at bounding box center [717, 528] width 177 height 177
type input "#333355"
type input "#AAEEFF"
type input "#FFFFFF"
type input "40"
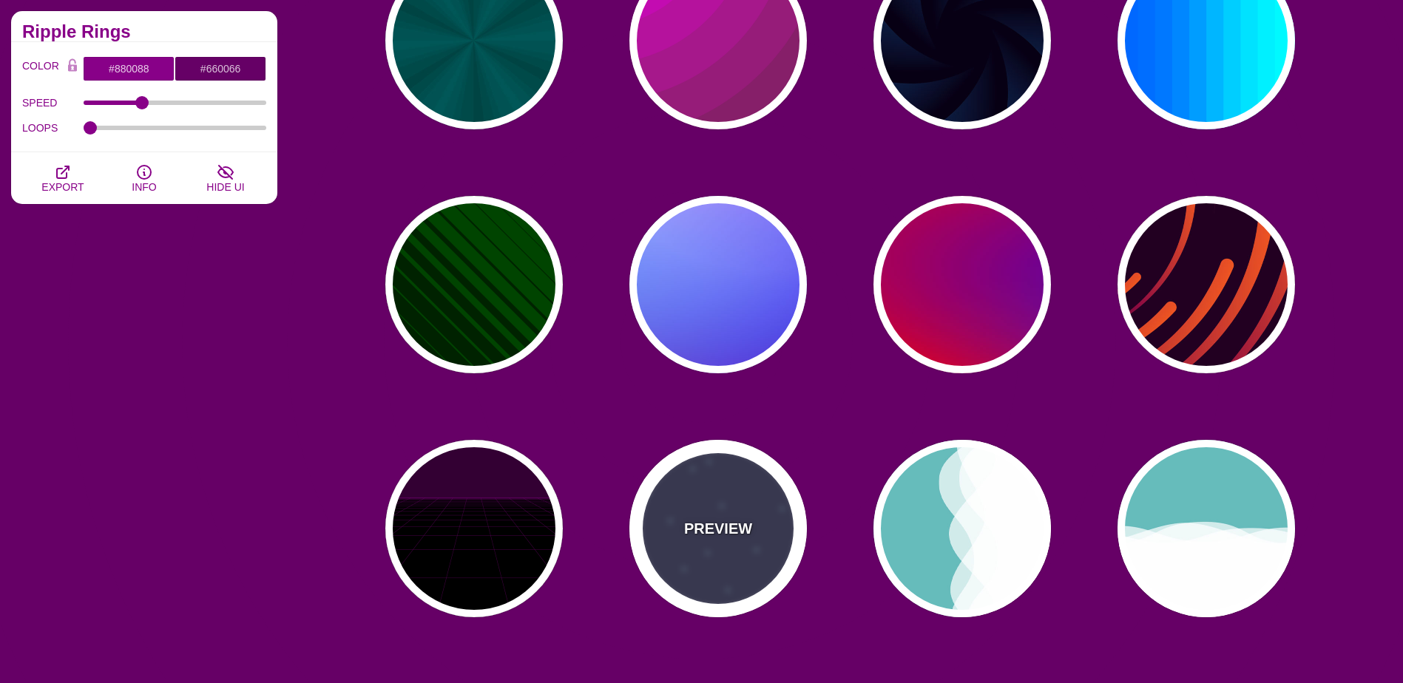
type input "5"
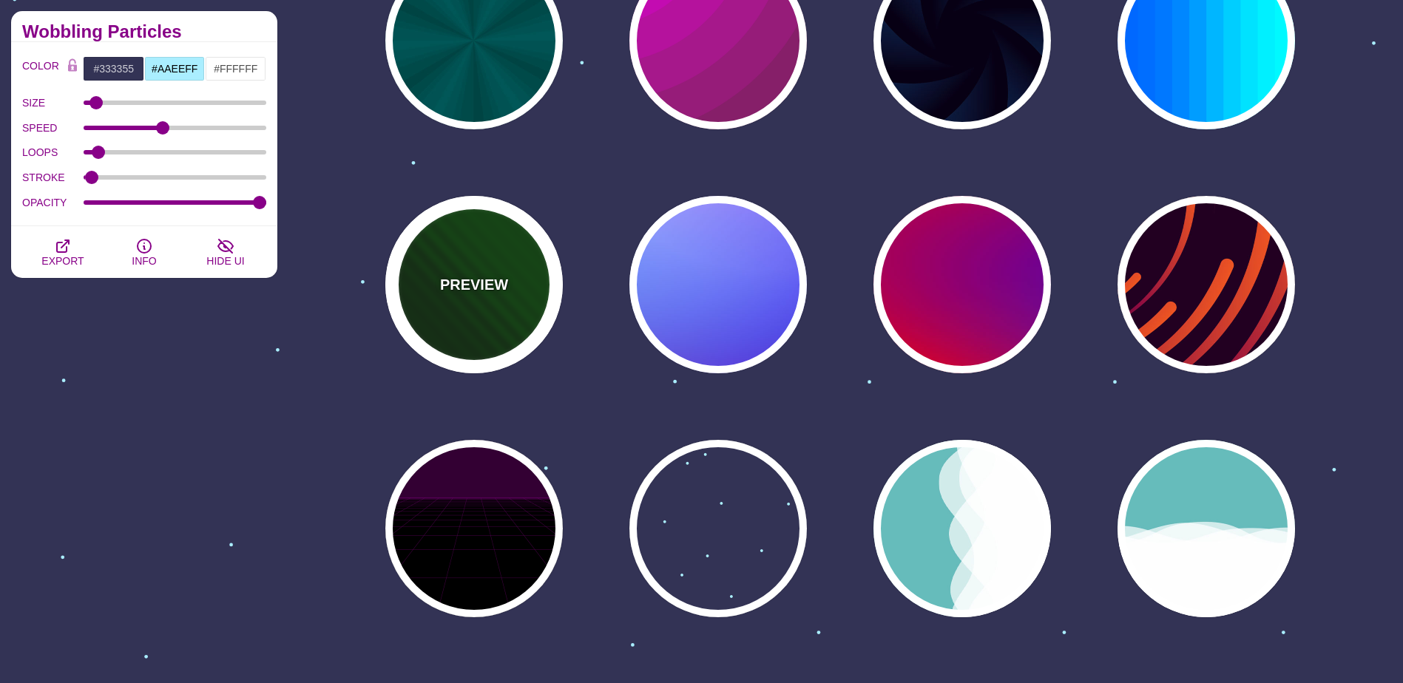
click at [454, 282] on p "PREVIEW" at bounding box center [474, 285] width 68 height 22
type input "#002200"
type input "#004400"
type input "0"
type input "1"
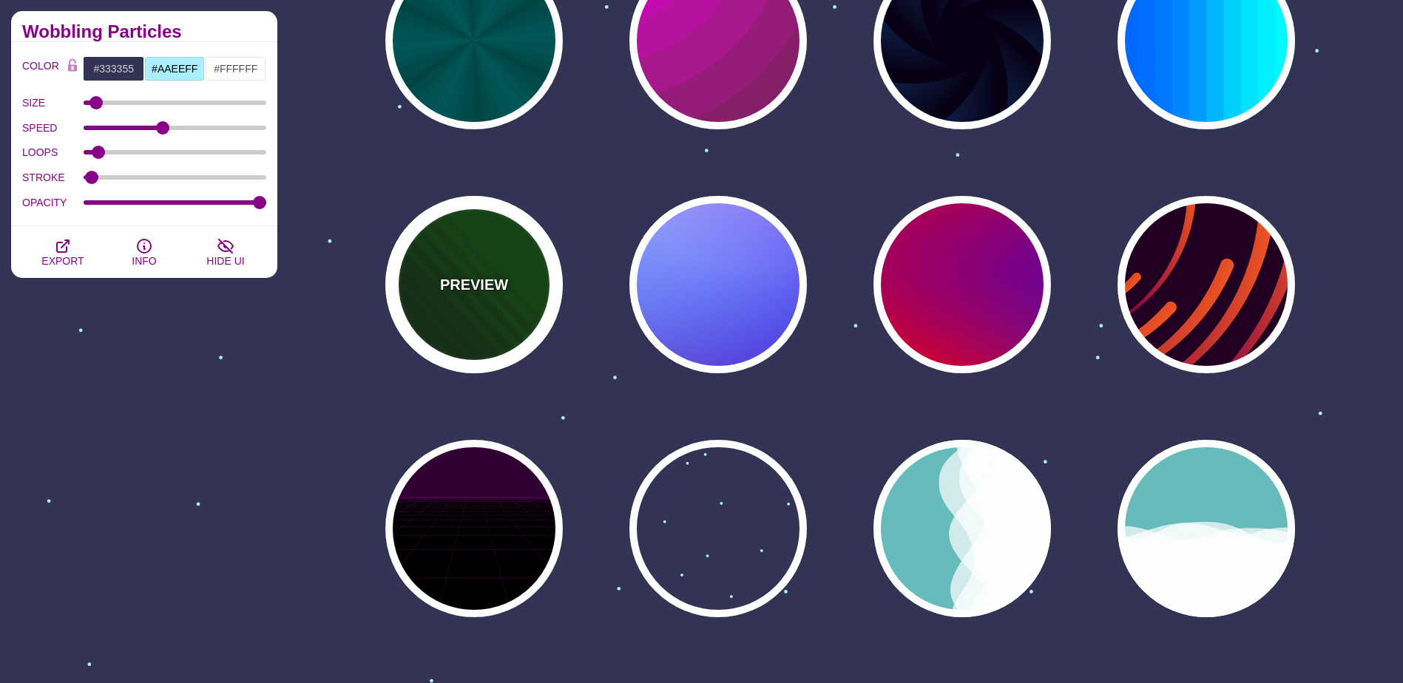
type input "0"
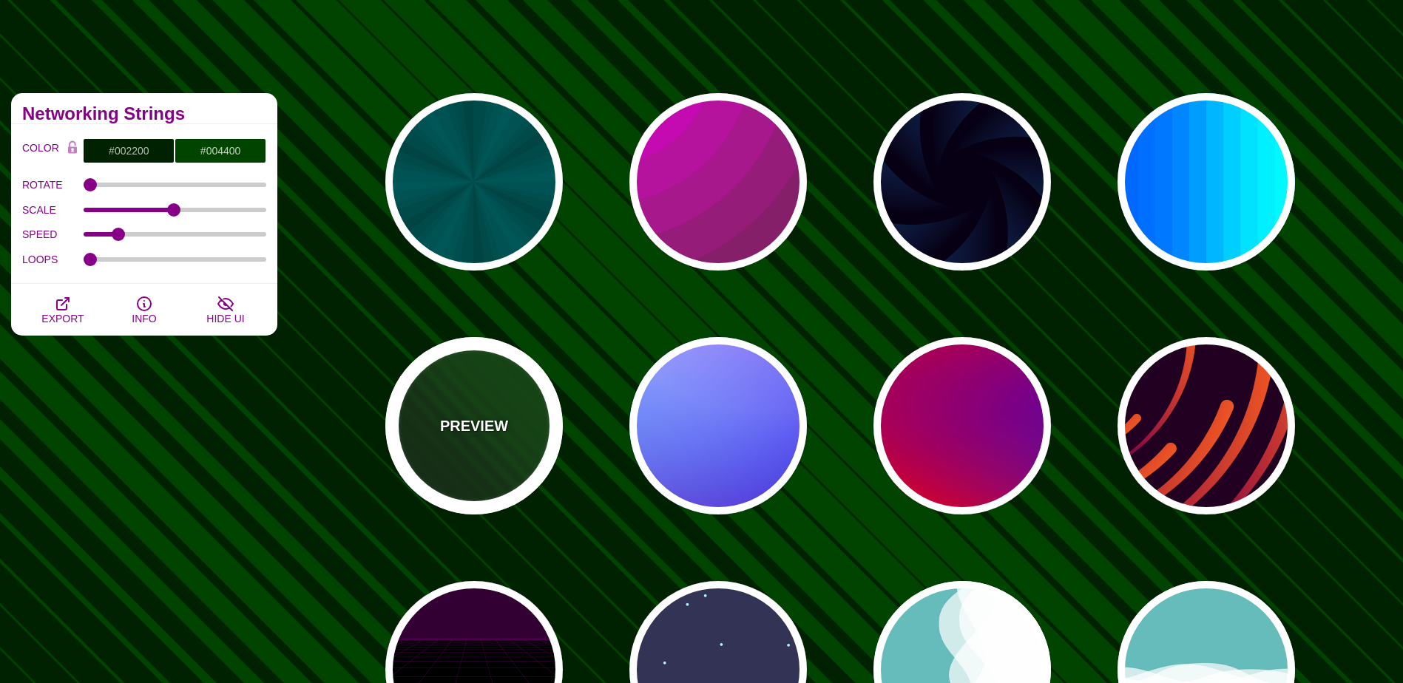
scroll to position [0, 0]
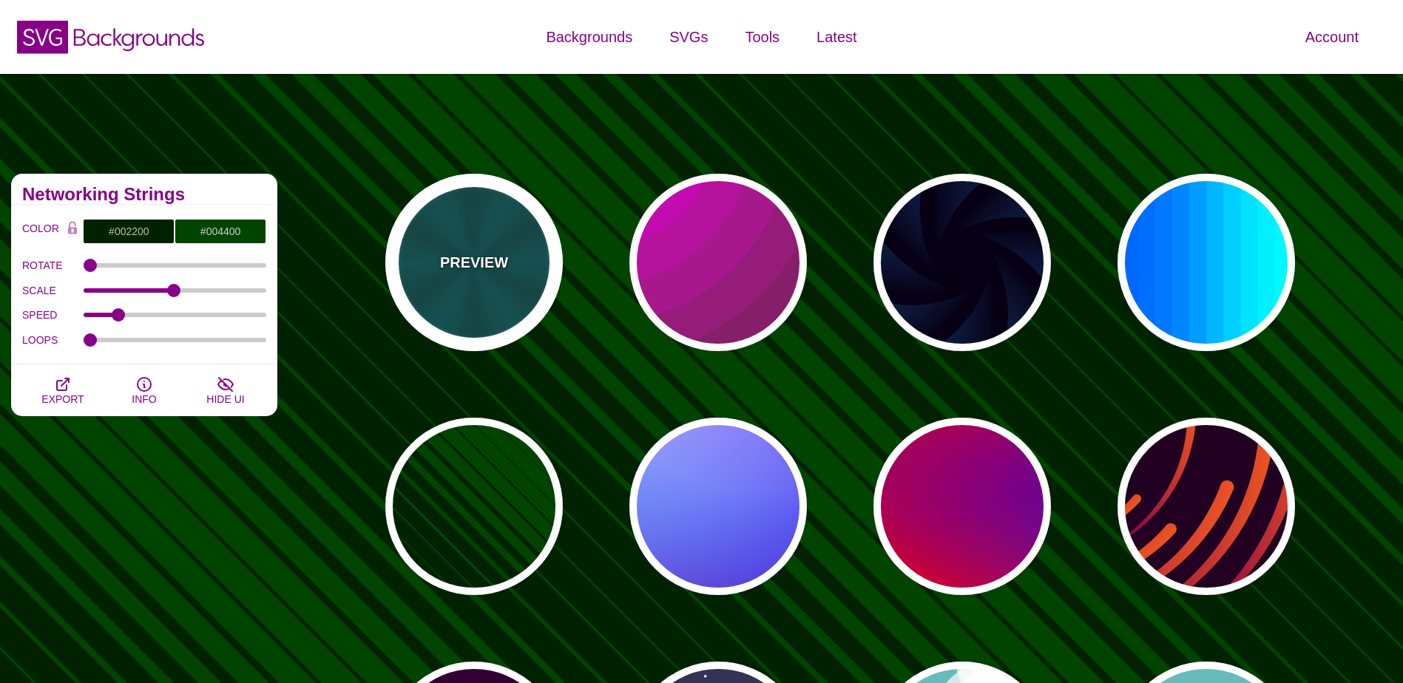
click at [532, 278] on div "PREVIEW" at bounding box center [473, 262] width 177 height 177
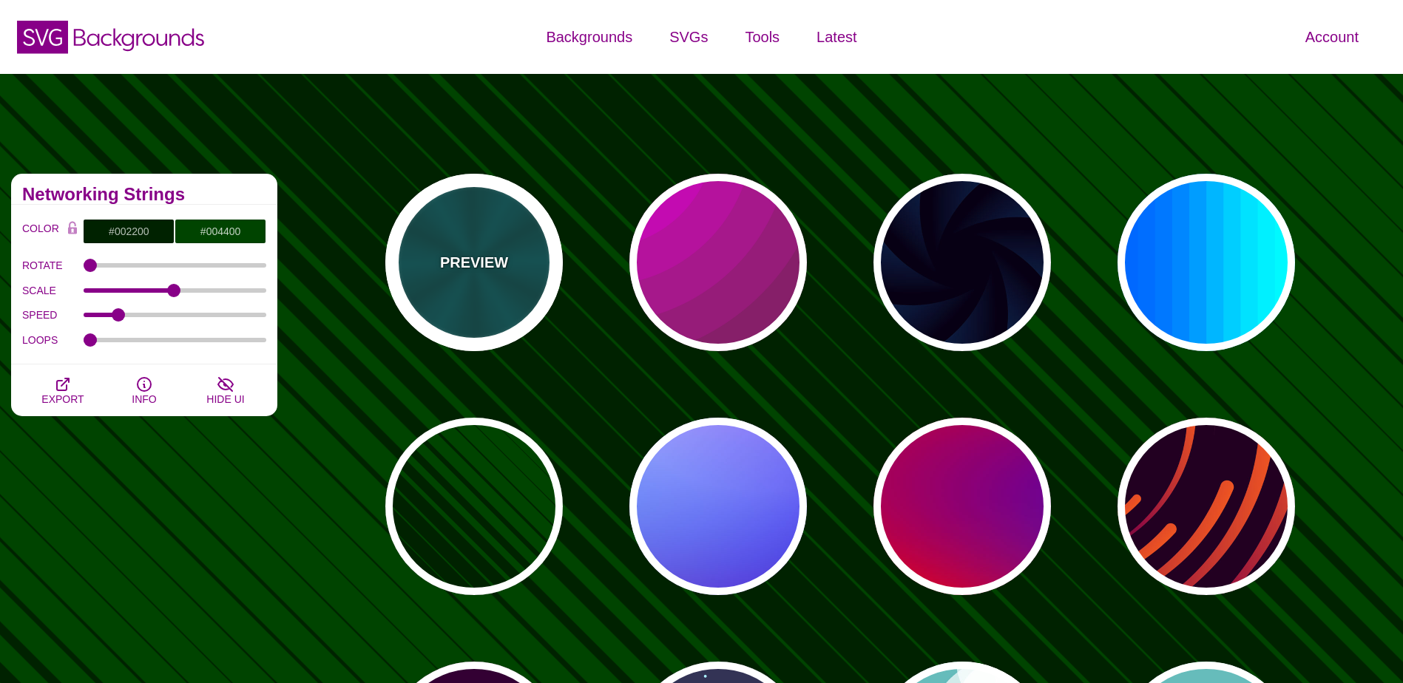
type input "#004444"
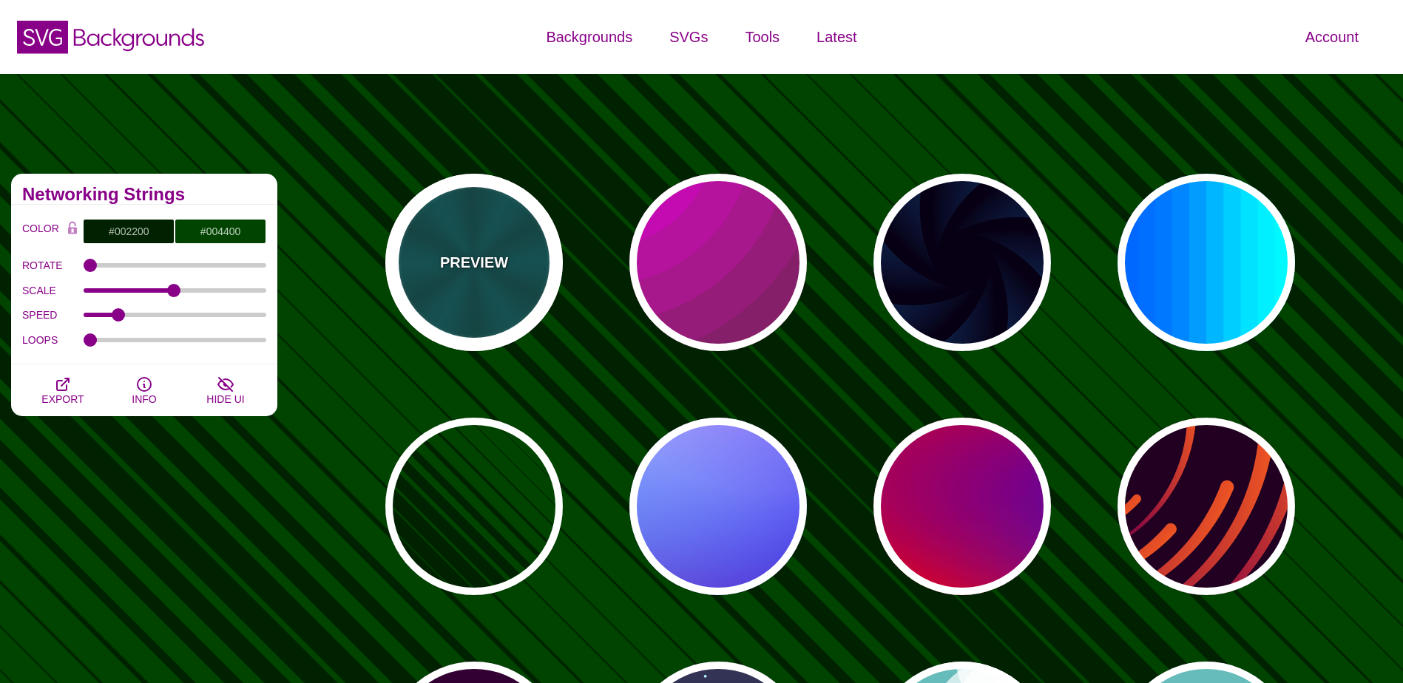
type input "#006666"
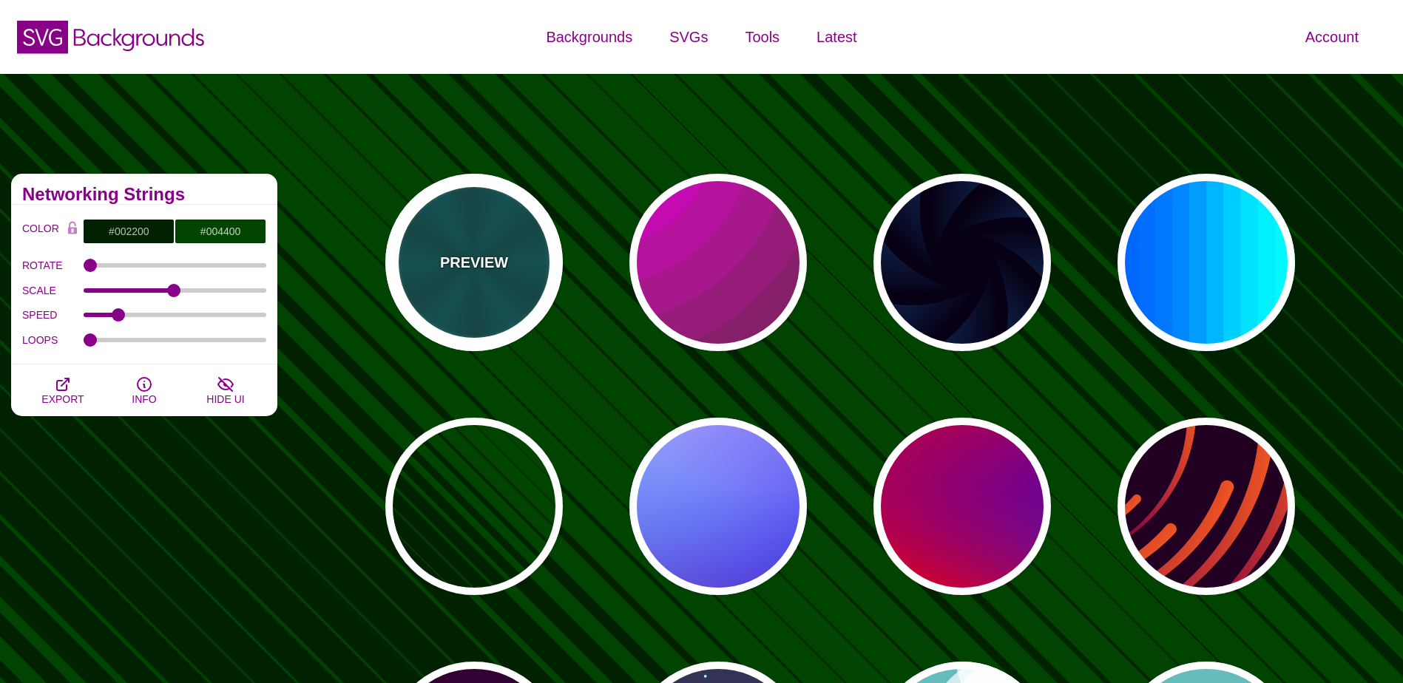
type input "5"
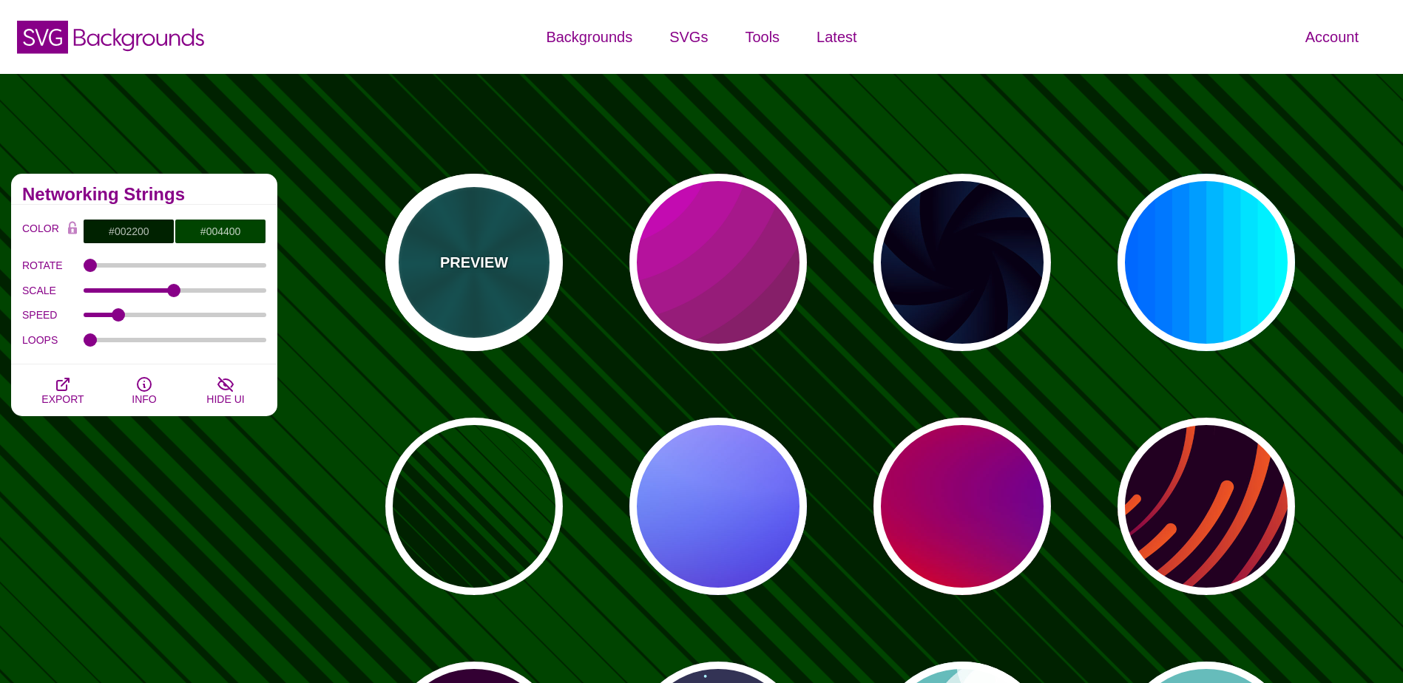
type input "0.2"
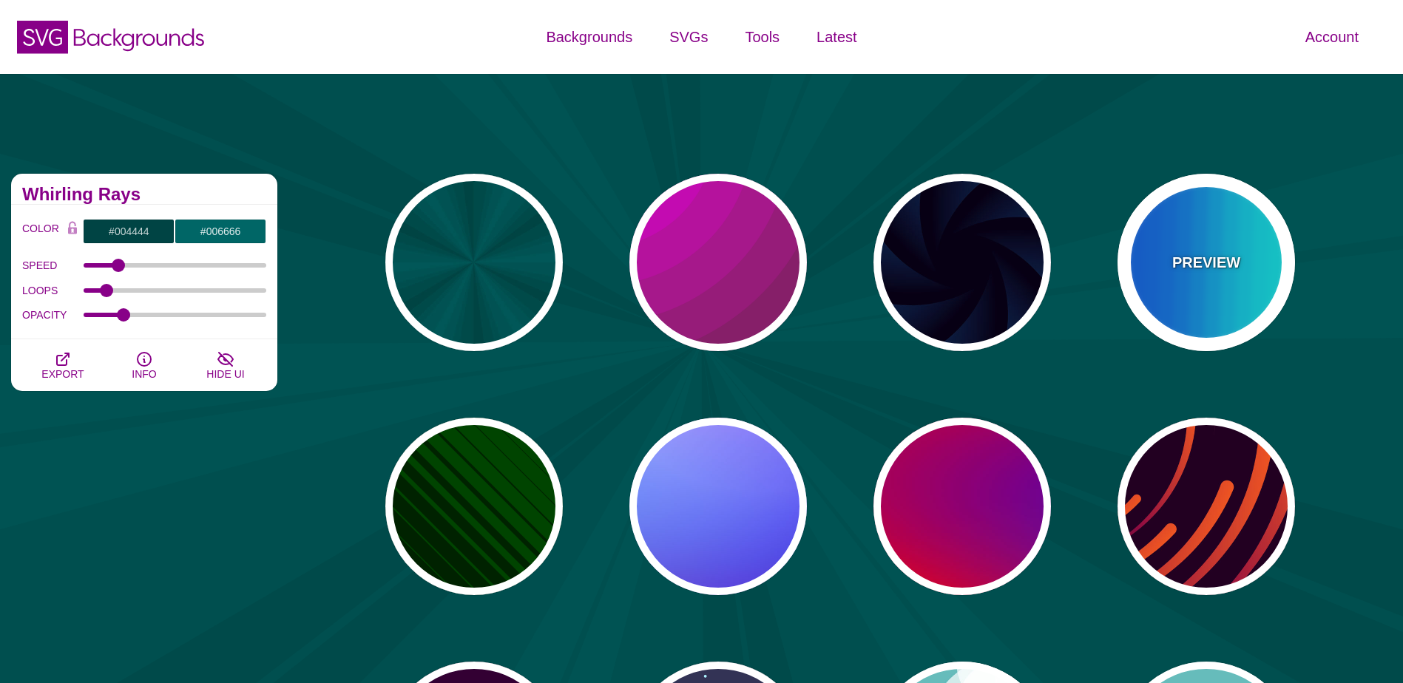
click at [1213, 272] on p "PREVIEW" at bounding box center [1206, 262] width 68 height 22
type input "#00FFFF"
type input "#0066FF"
type input "0.25"
type input "12"
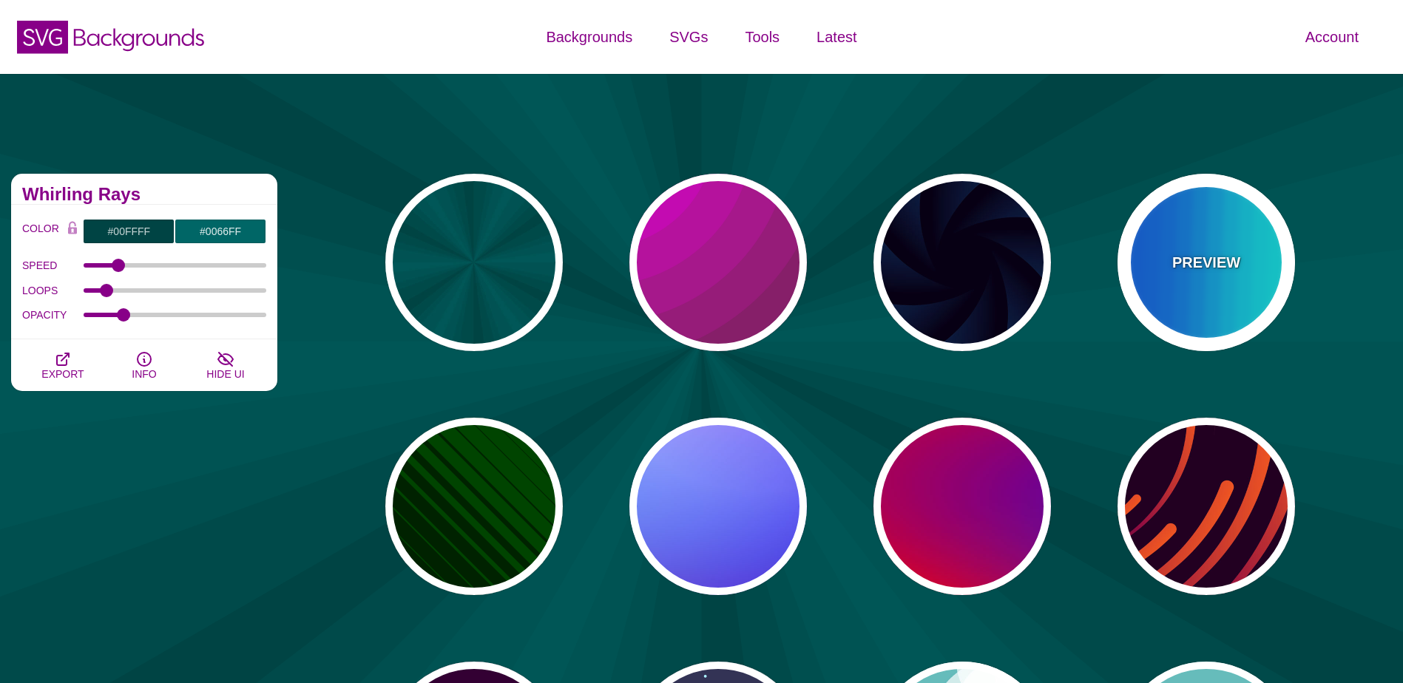
type input "999"
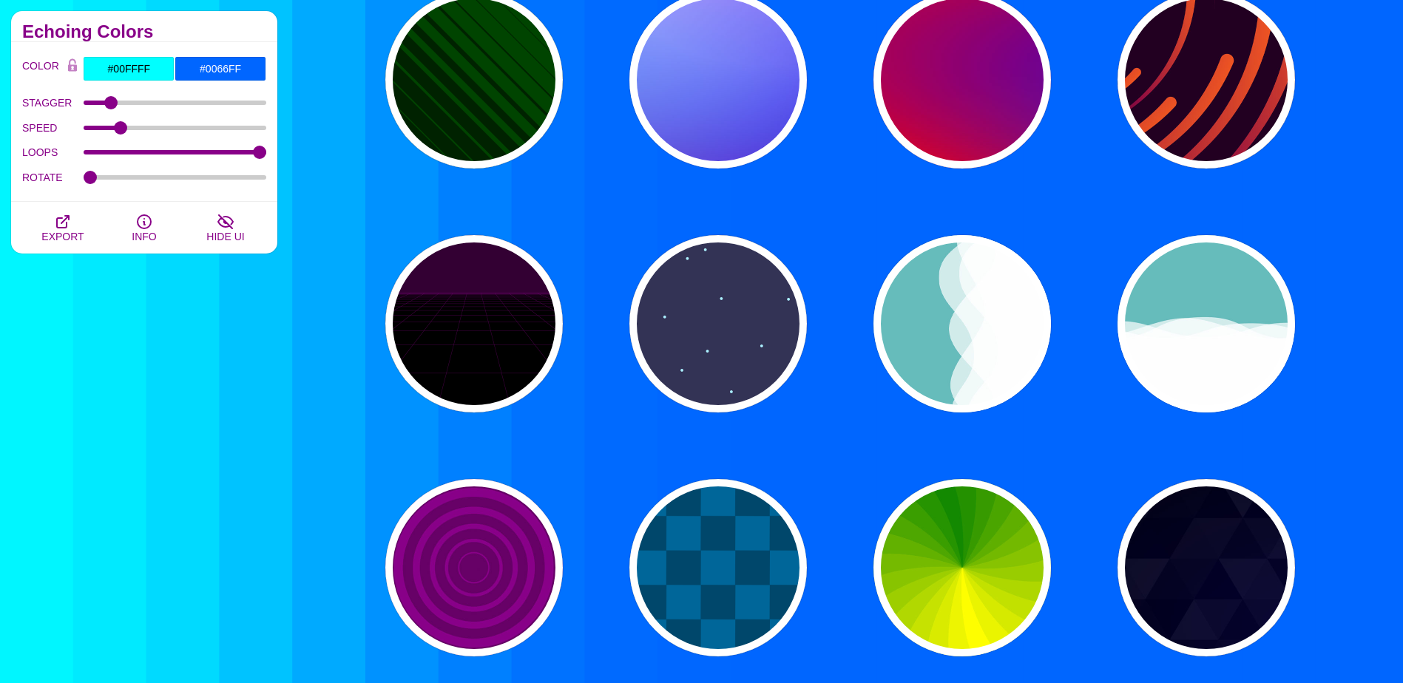
scroll to position [444, 0]
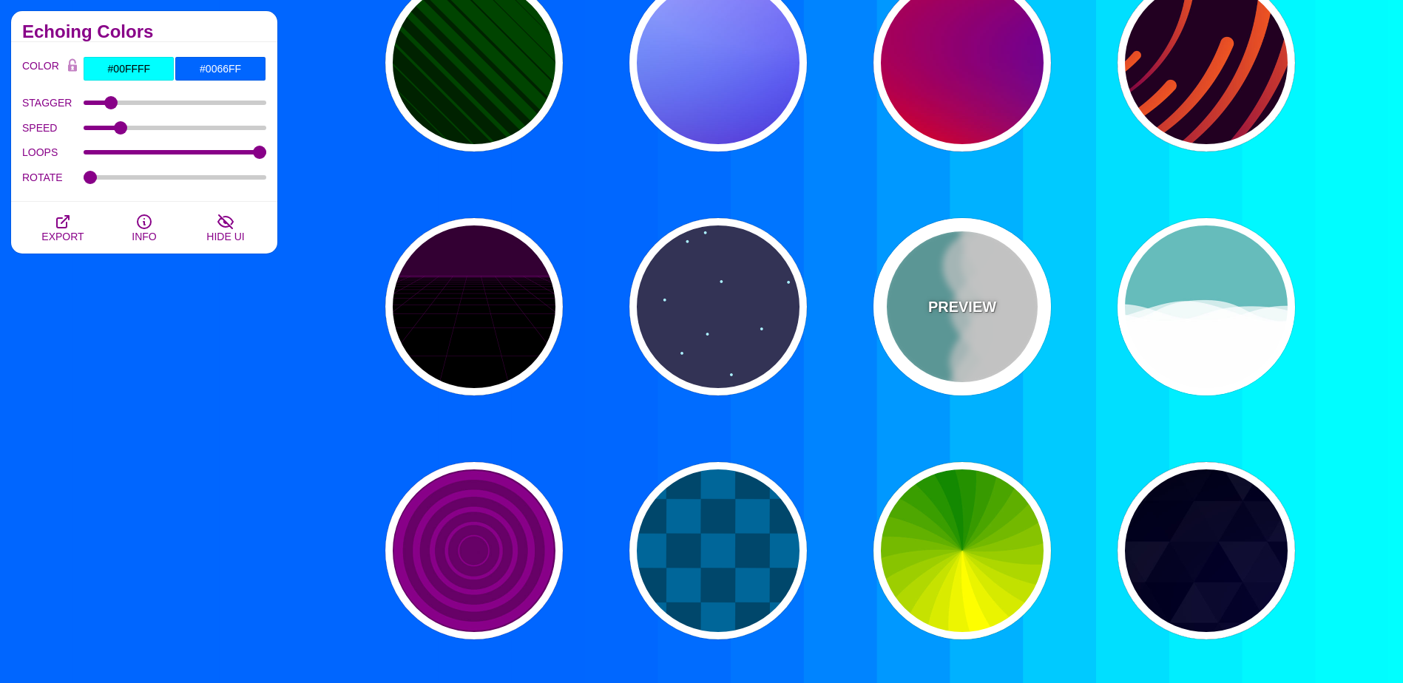
click at [971, 318] on div "PREVIEW" at bounding box center [961, 306] width 177 height 177
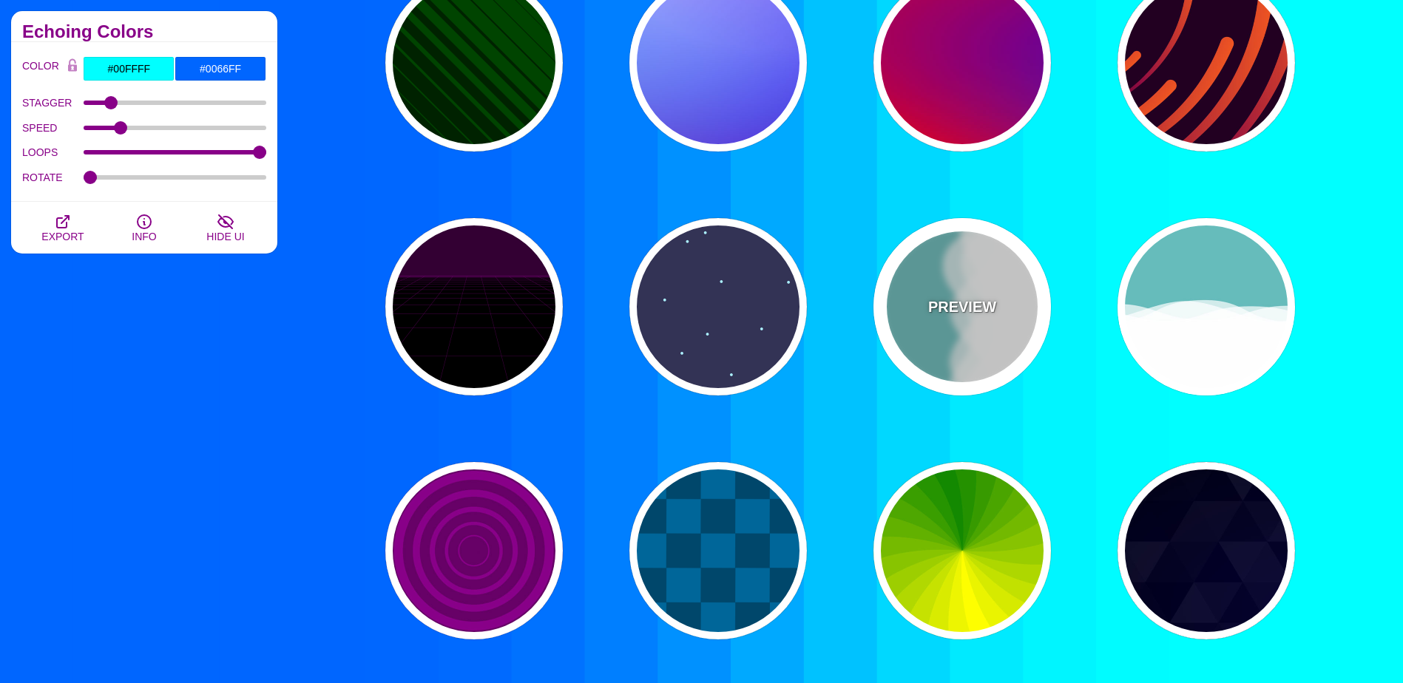
type input "#66BBBB"
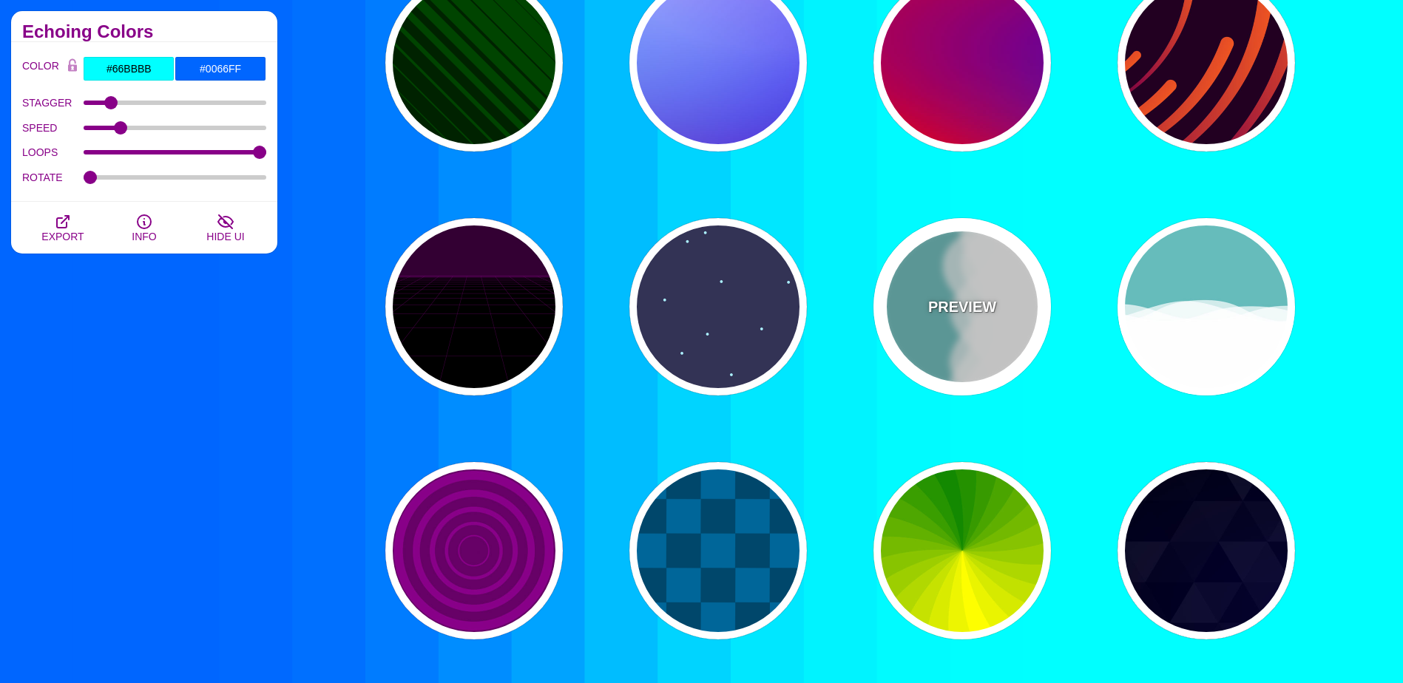
type input "#FFFFFF"
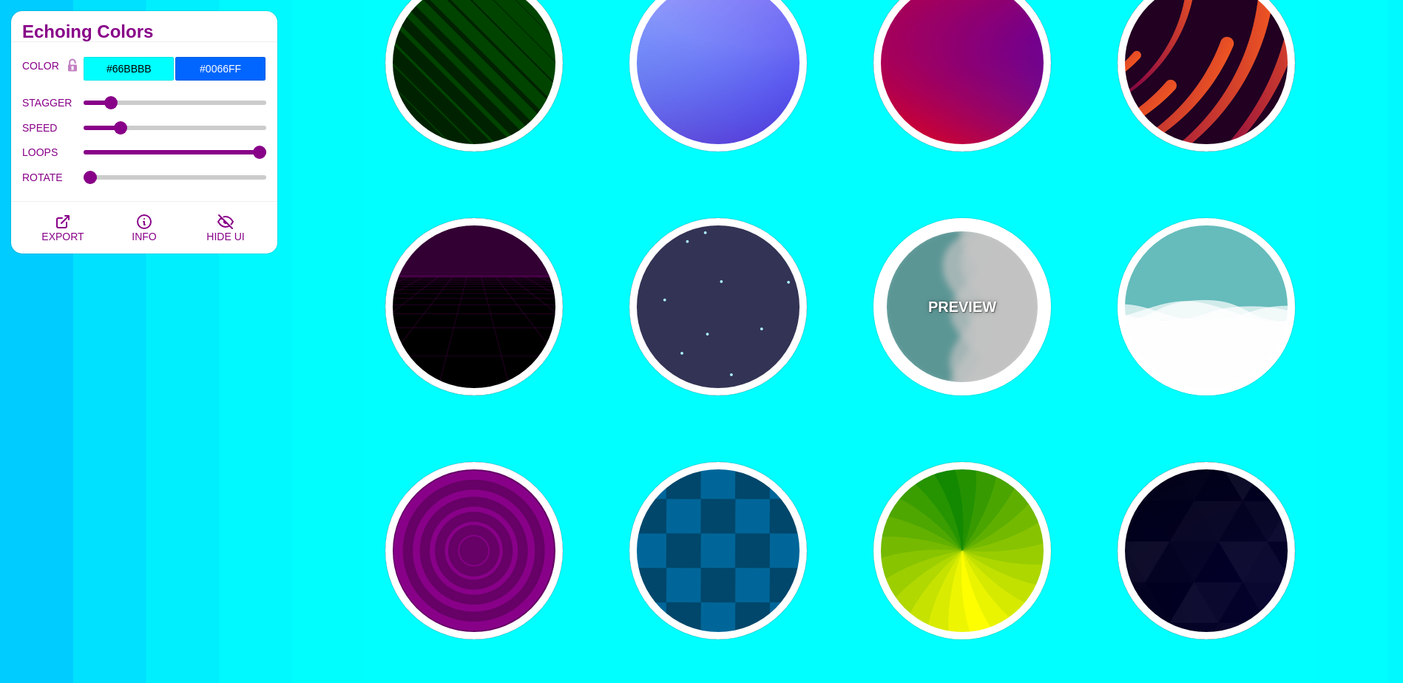
type input "0"
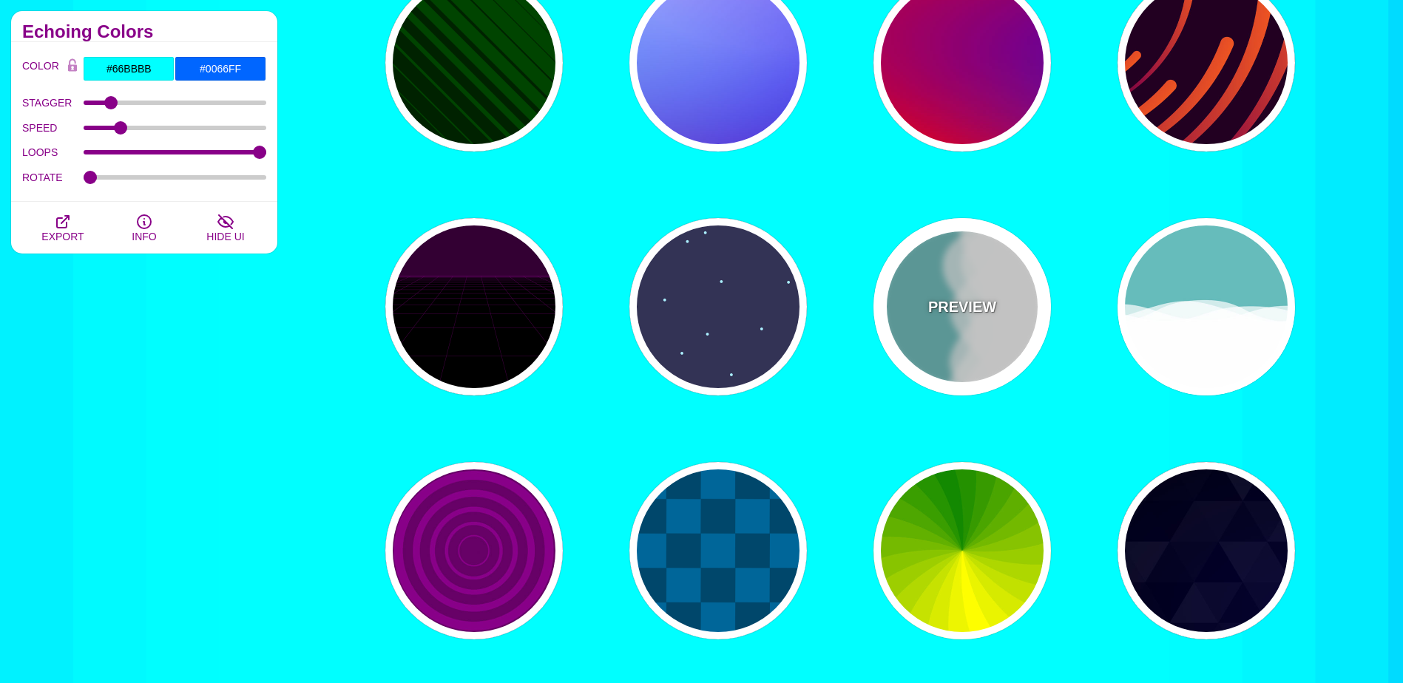
type input "1"
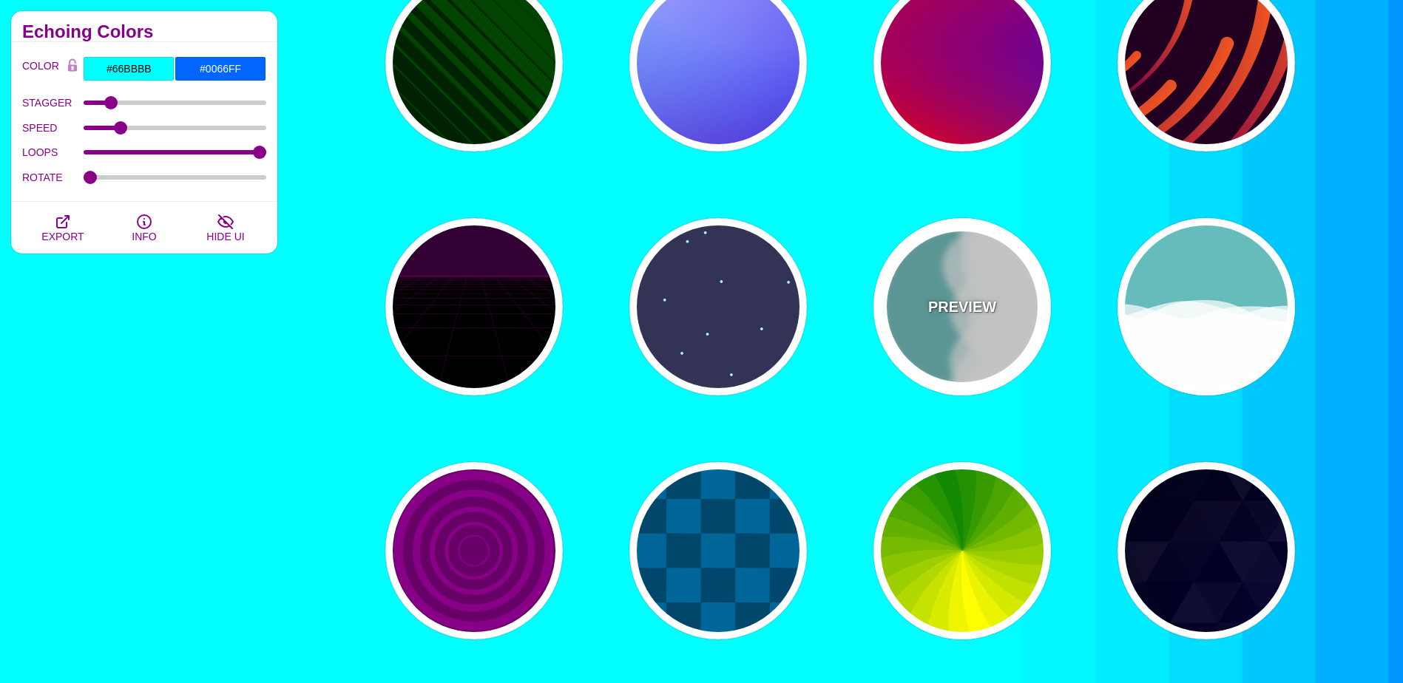
type input "0.7"
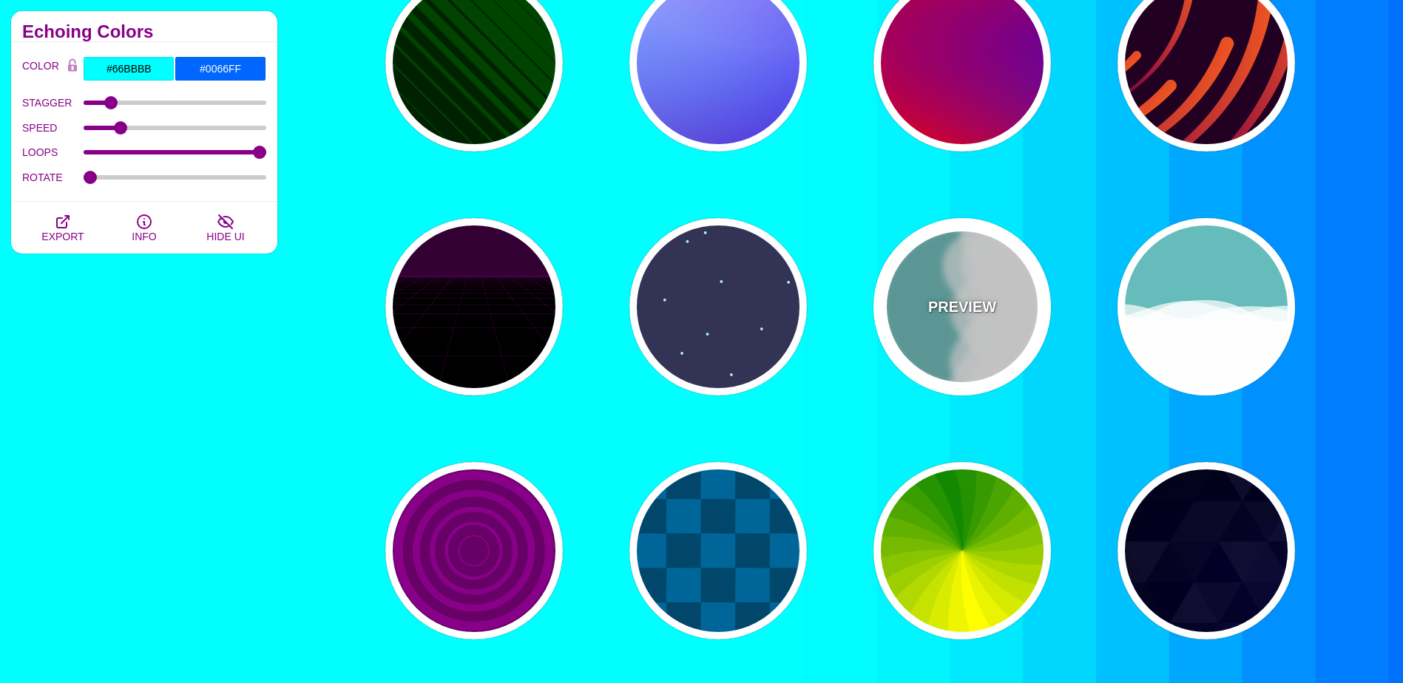
type input "56"
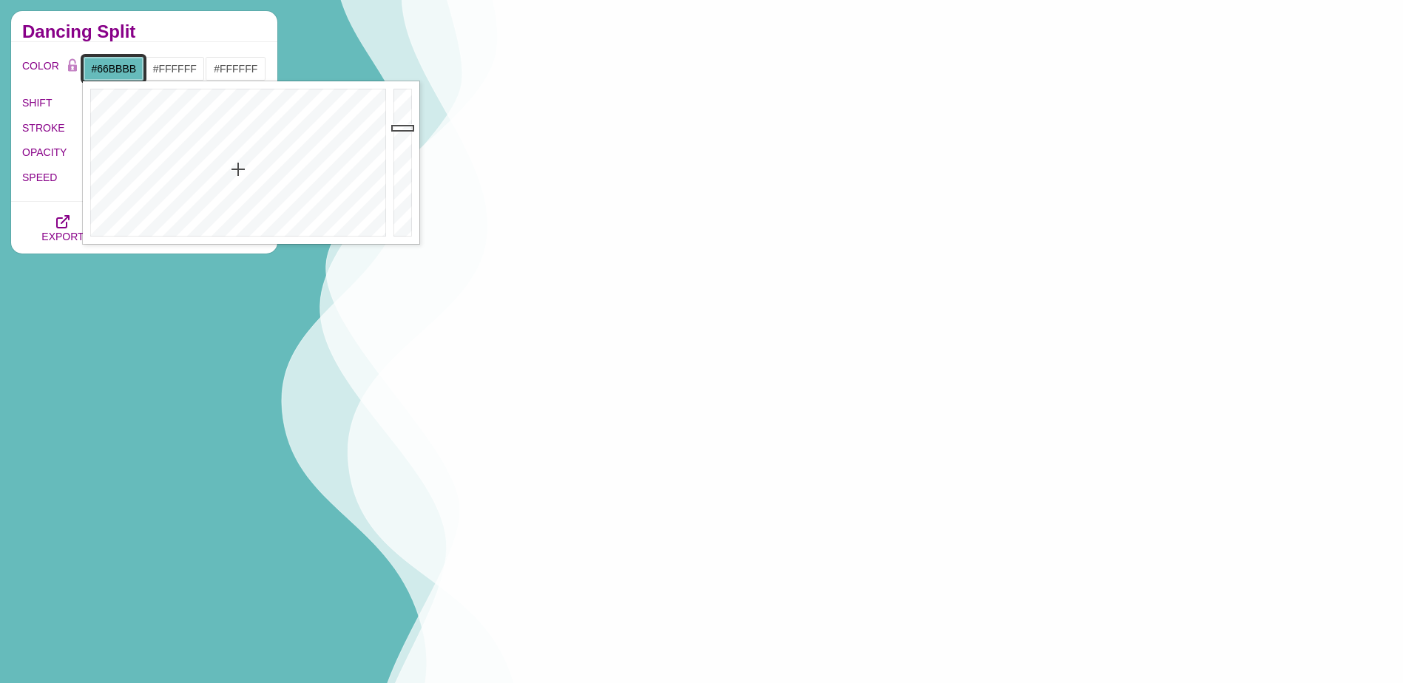
click at [119, 70] on input "#66BBBB" at bounding box center [113, 68] width 61 height 25
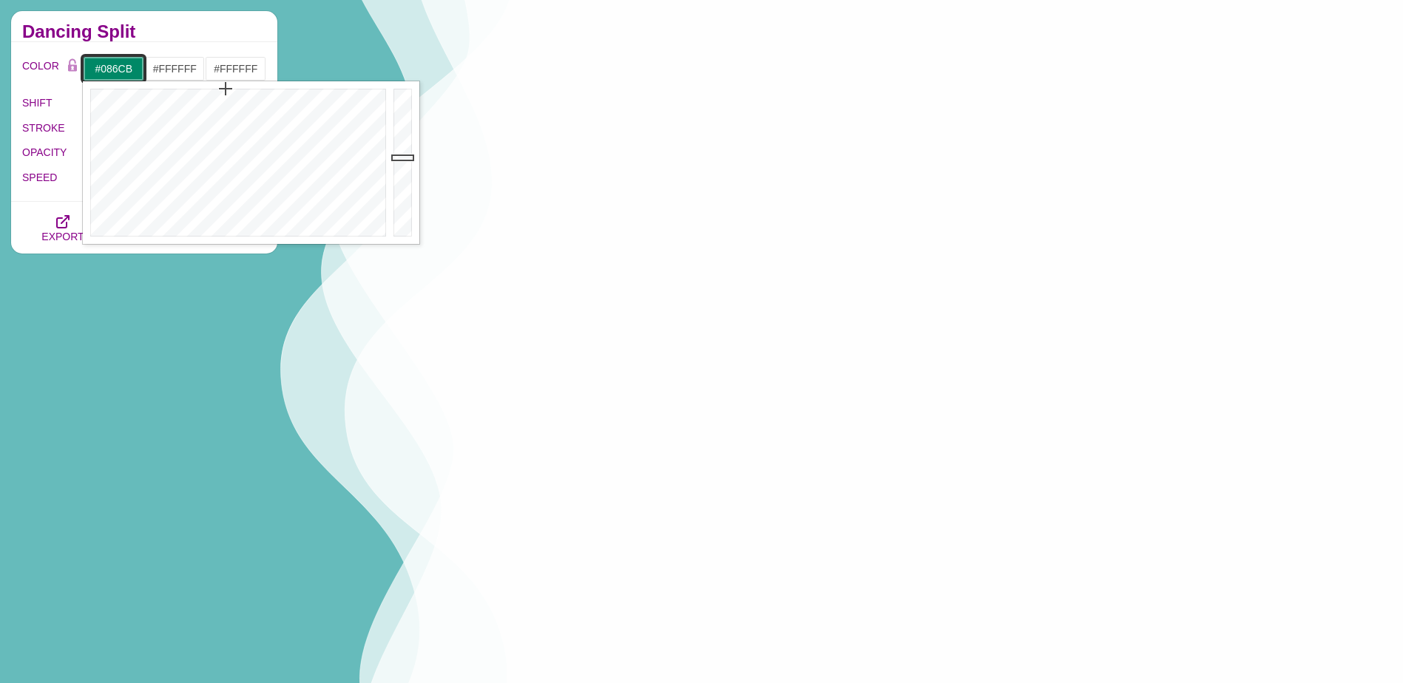
type input "#008866"
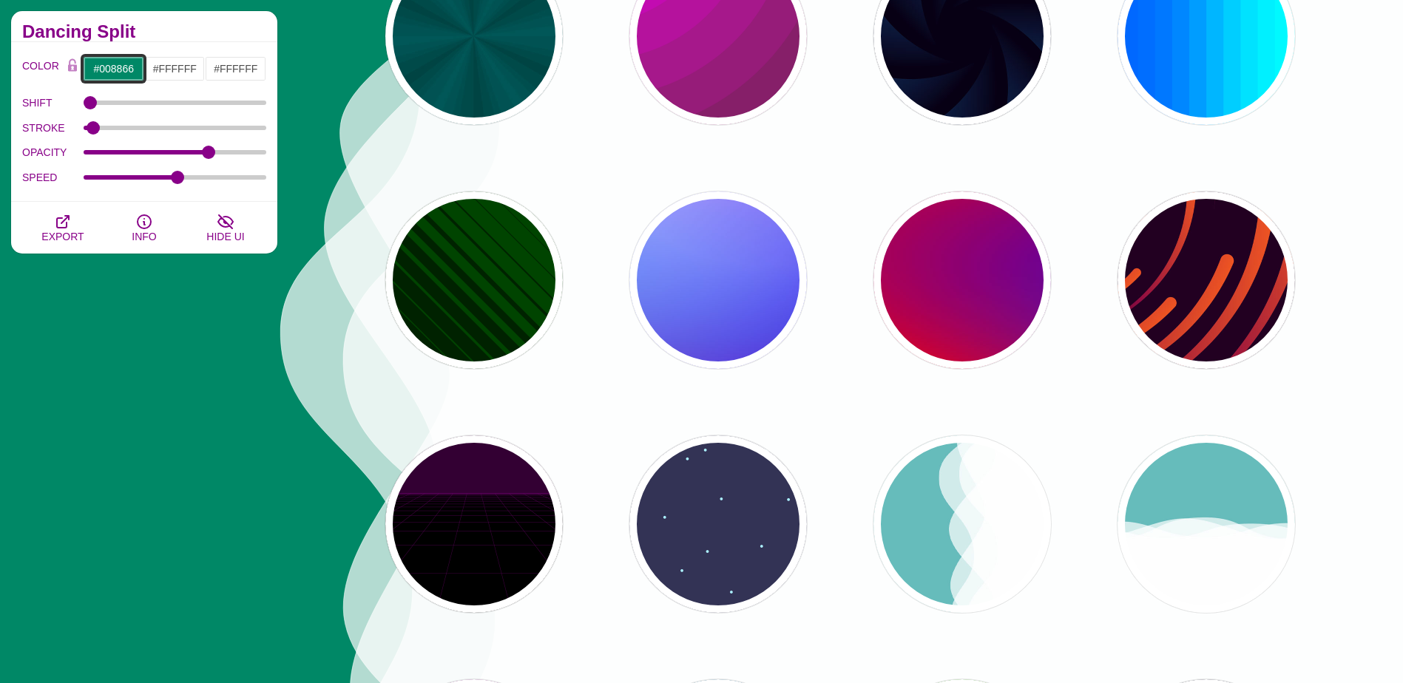
scroll to position [0, 0]
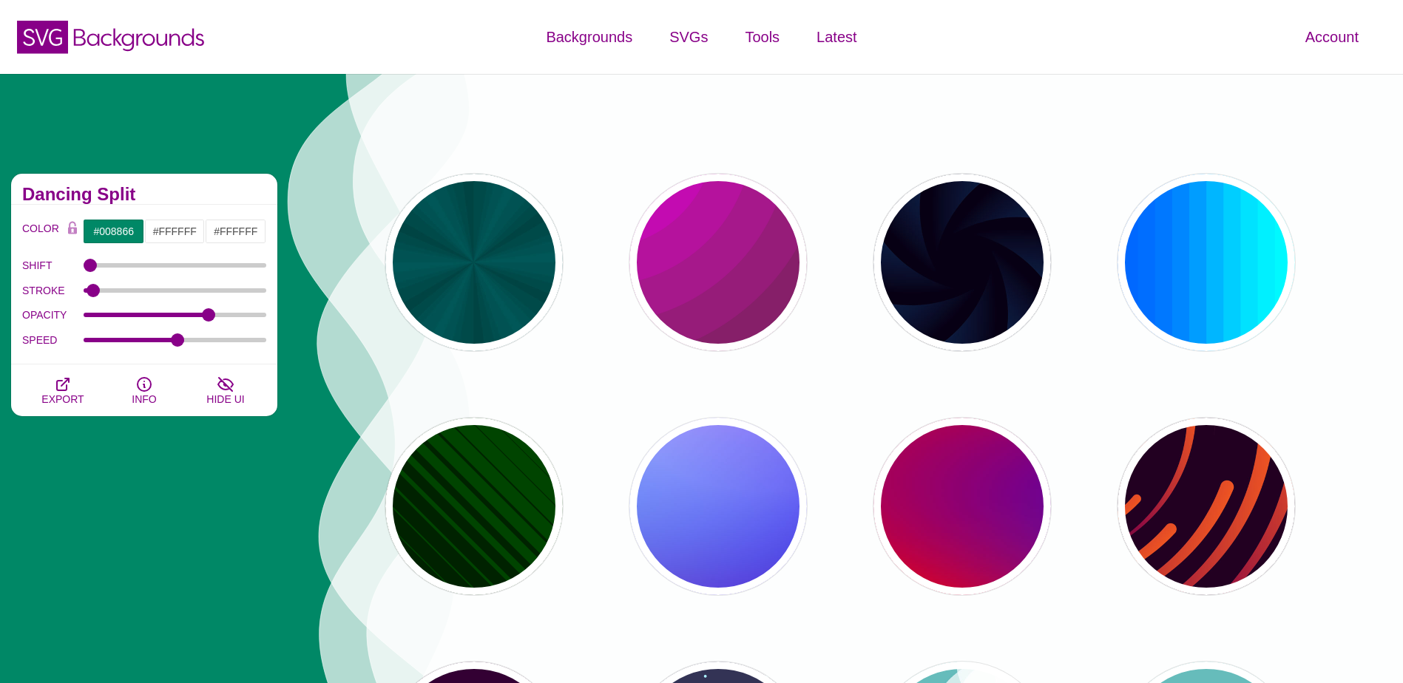
click at [442, 47] on div "SVG Backgrounds Logo" at bounding box center [233, 37] width 467 height 67
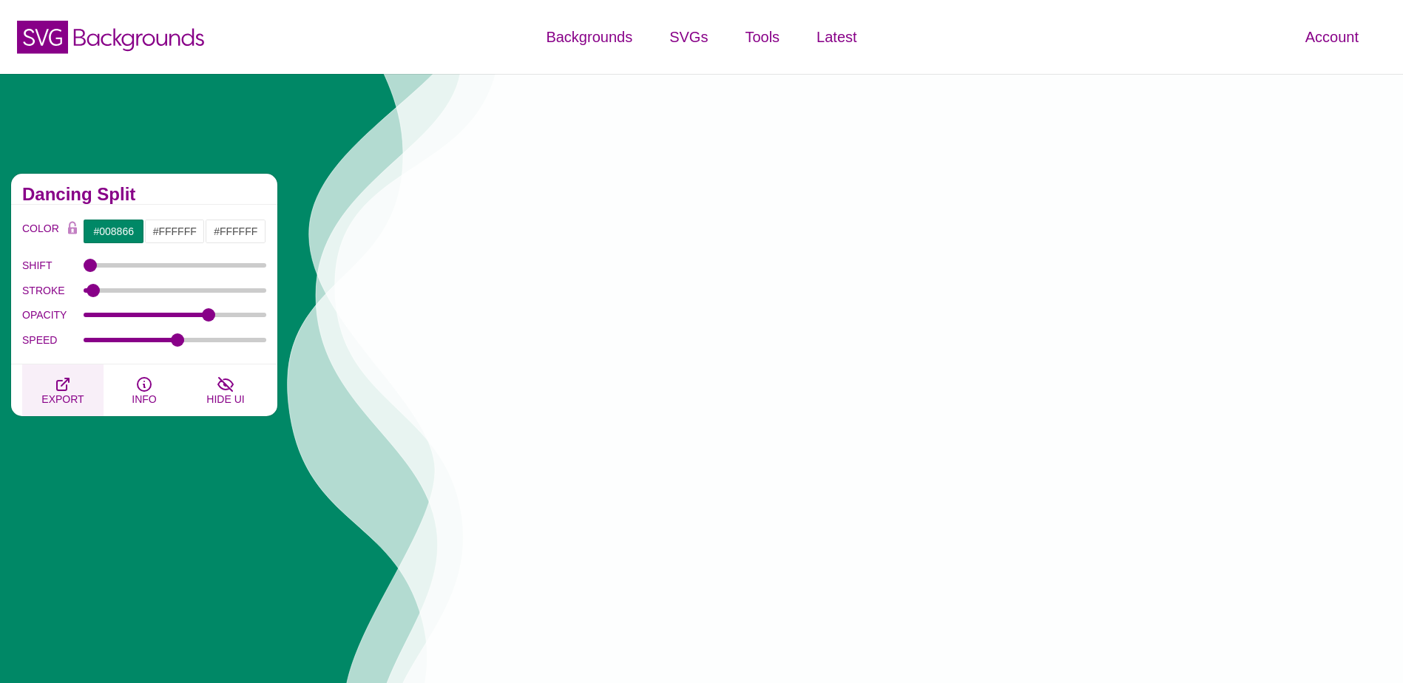
click at [67, 393] on span "EXPORT" at bounding box center [62, 399] width 42 height 12
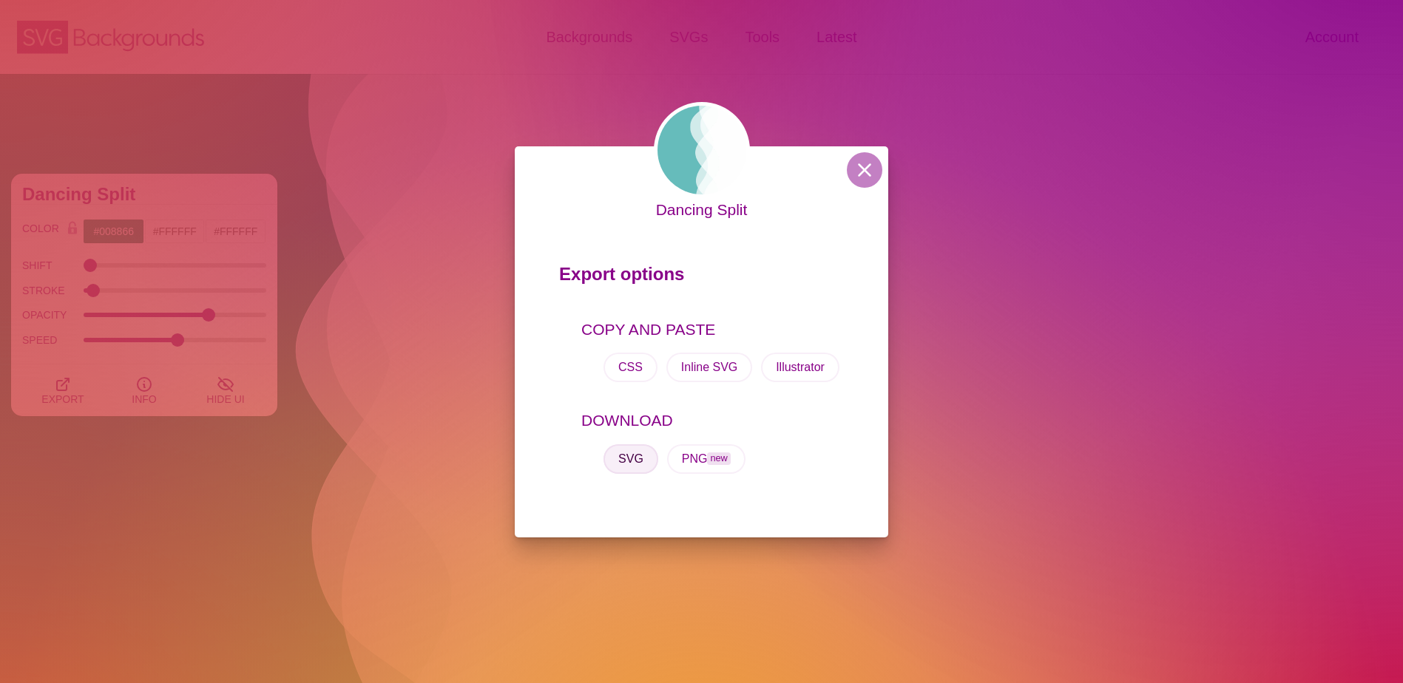
click at [631, 466] on button "SVG" at bounding box center [630, 459] width 55 height 30
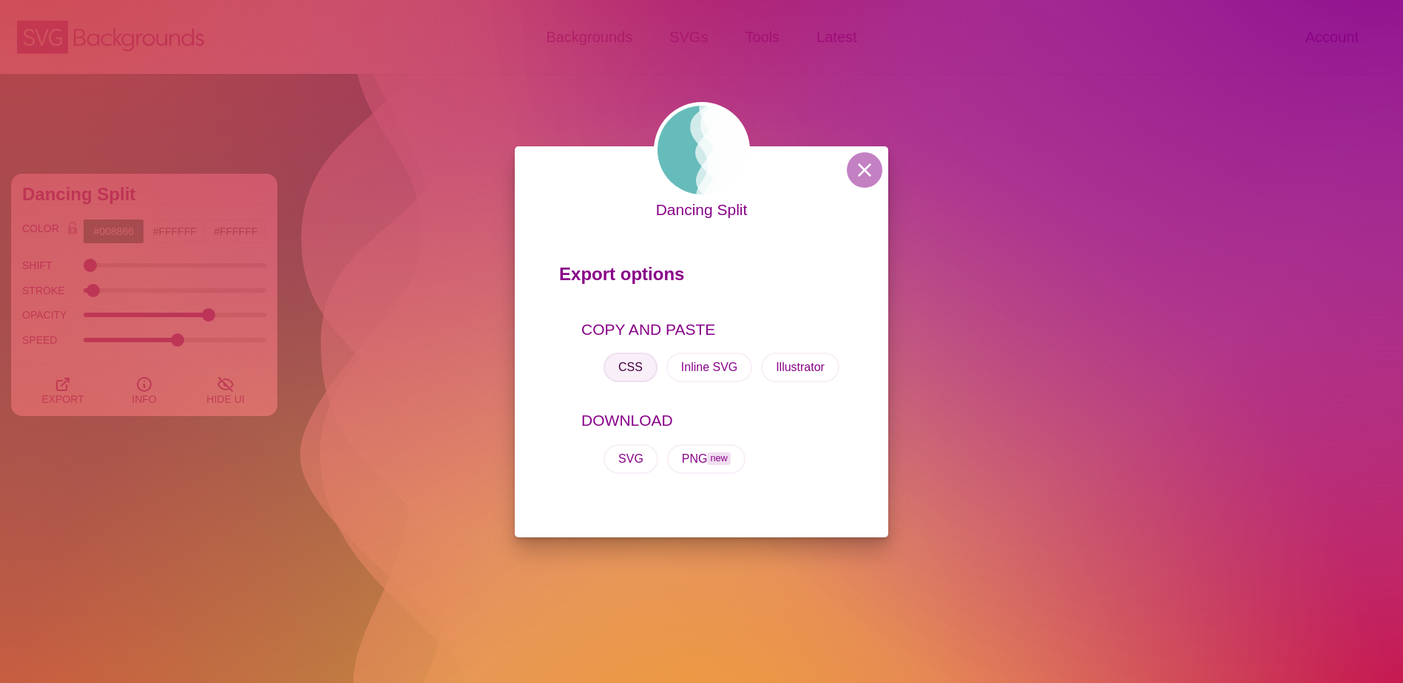
click at [635, 365] on button "CSS" at bounding box center [630, 368] width 54 height 30
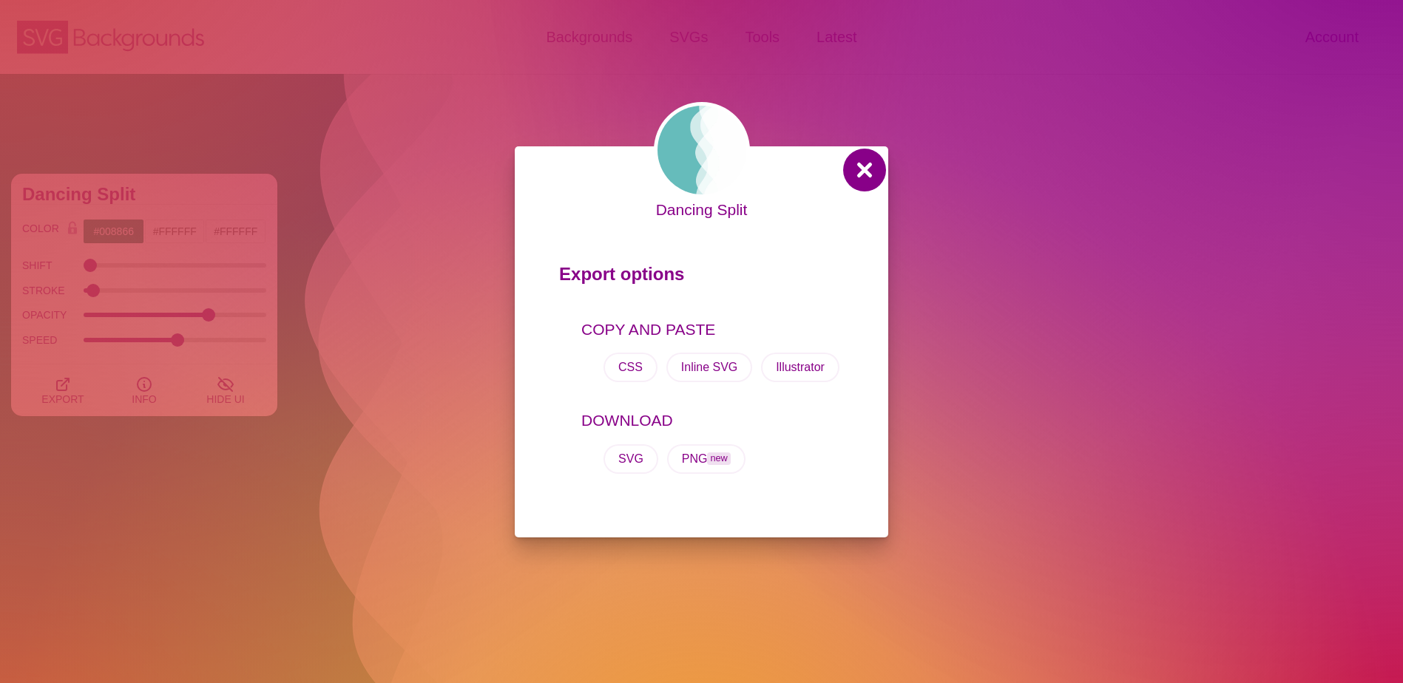
click at [865, 175] on button at bounding box center [864, 169] width 35 height 35
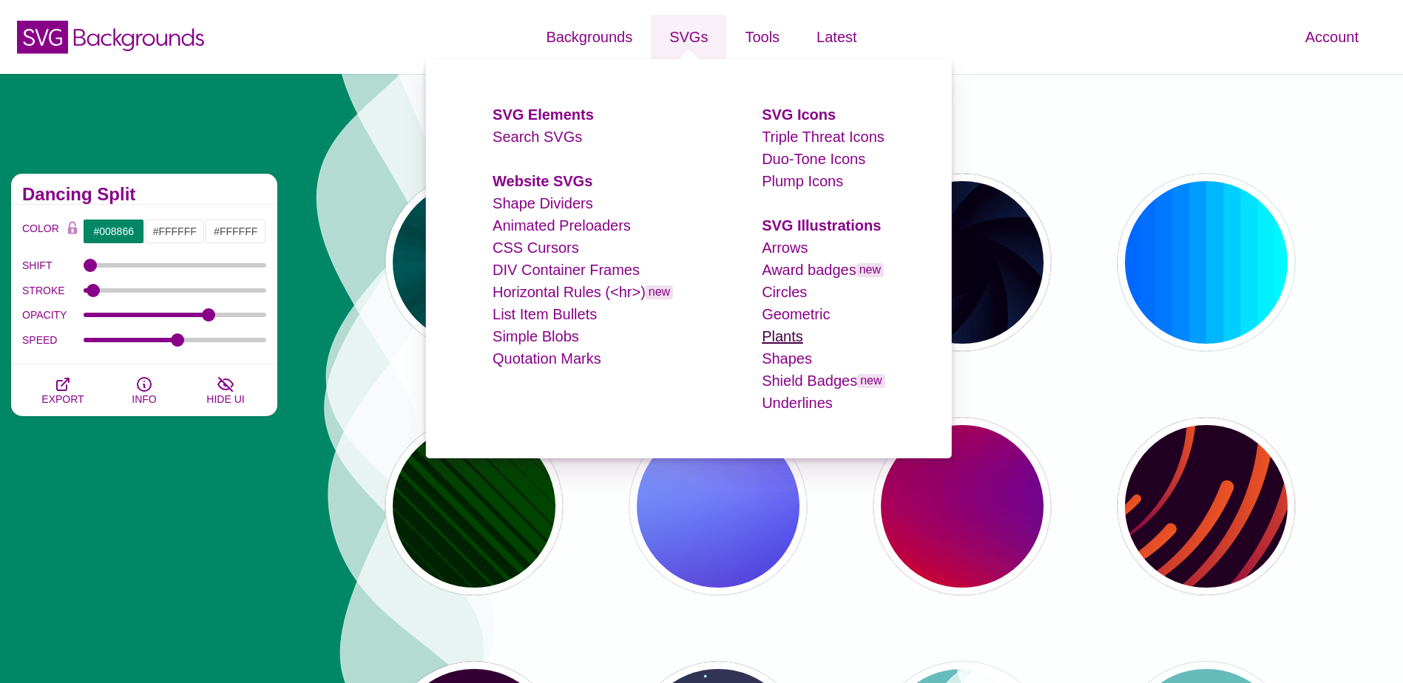
click at [798, 336] on link "Plants" at bounding box center [782, 336] width 41 height 16
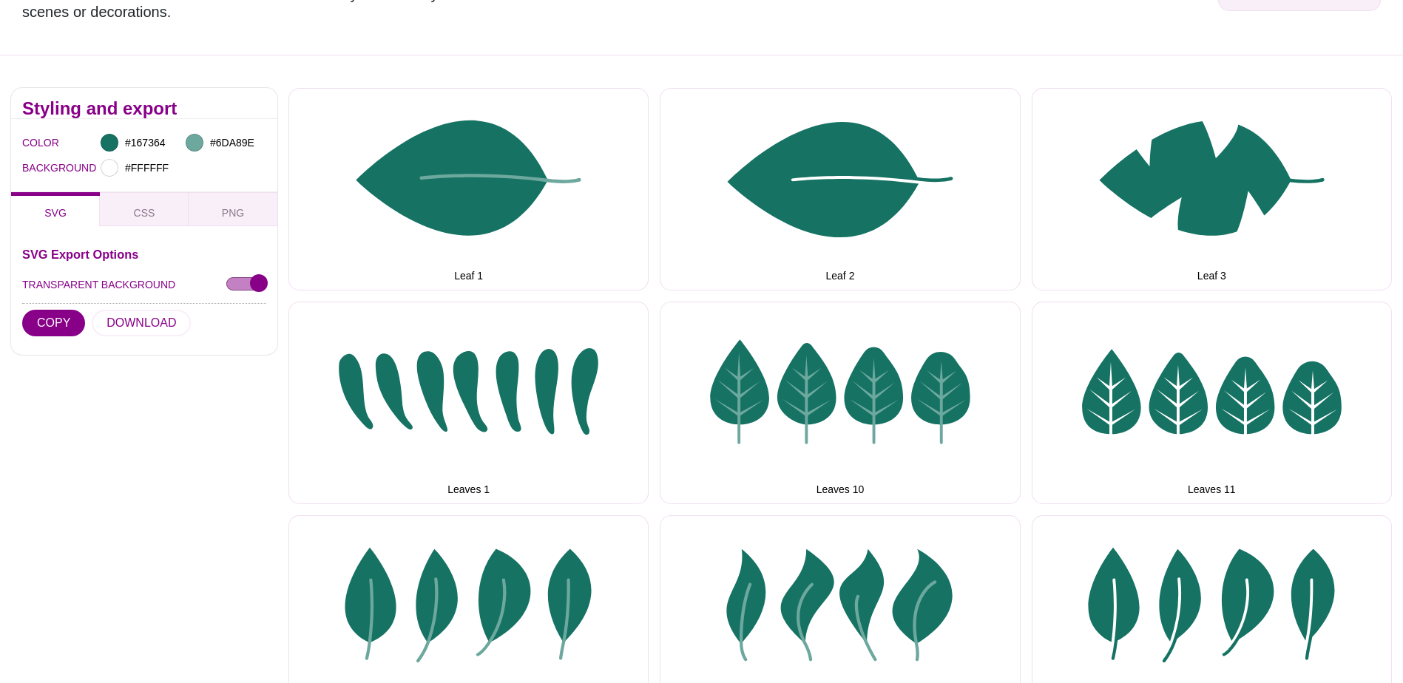
scroll to position [148, 0]
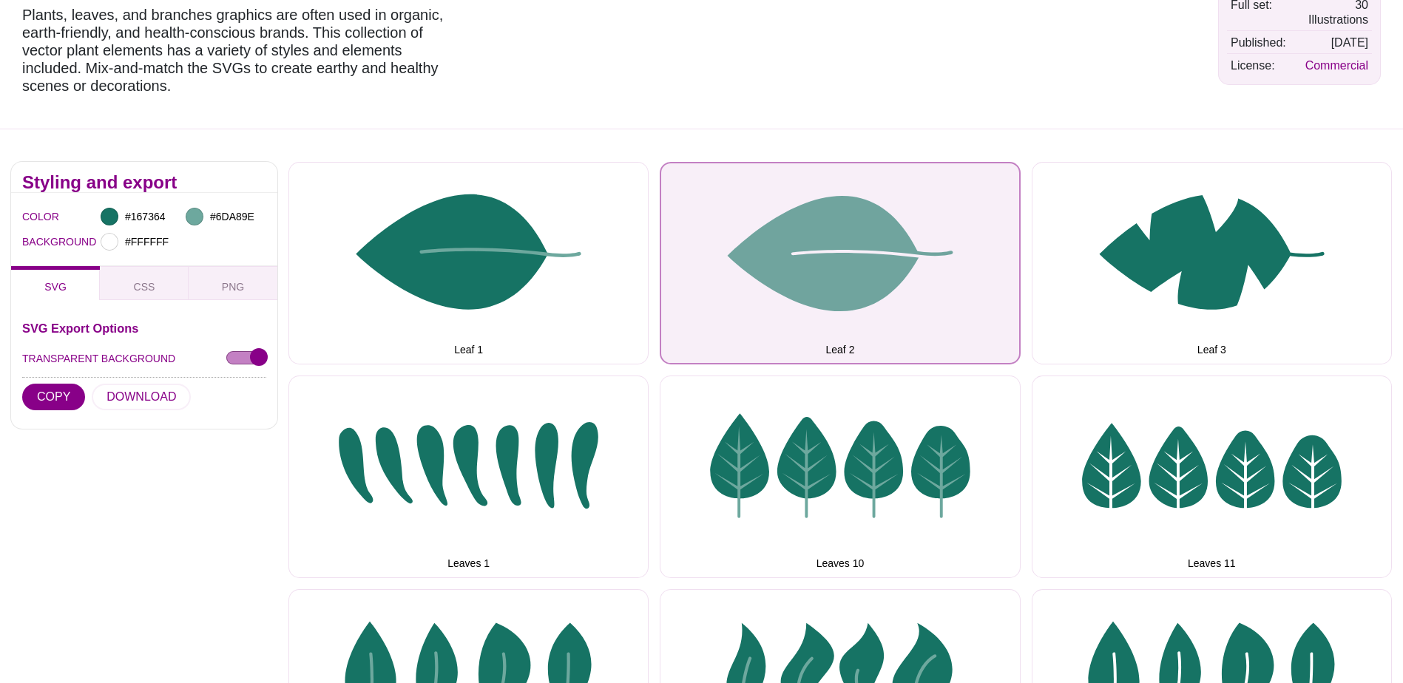
click at [819, 279] on button "Leaf 2" at bounding box center [840, 263] width 360 height 203
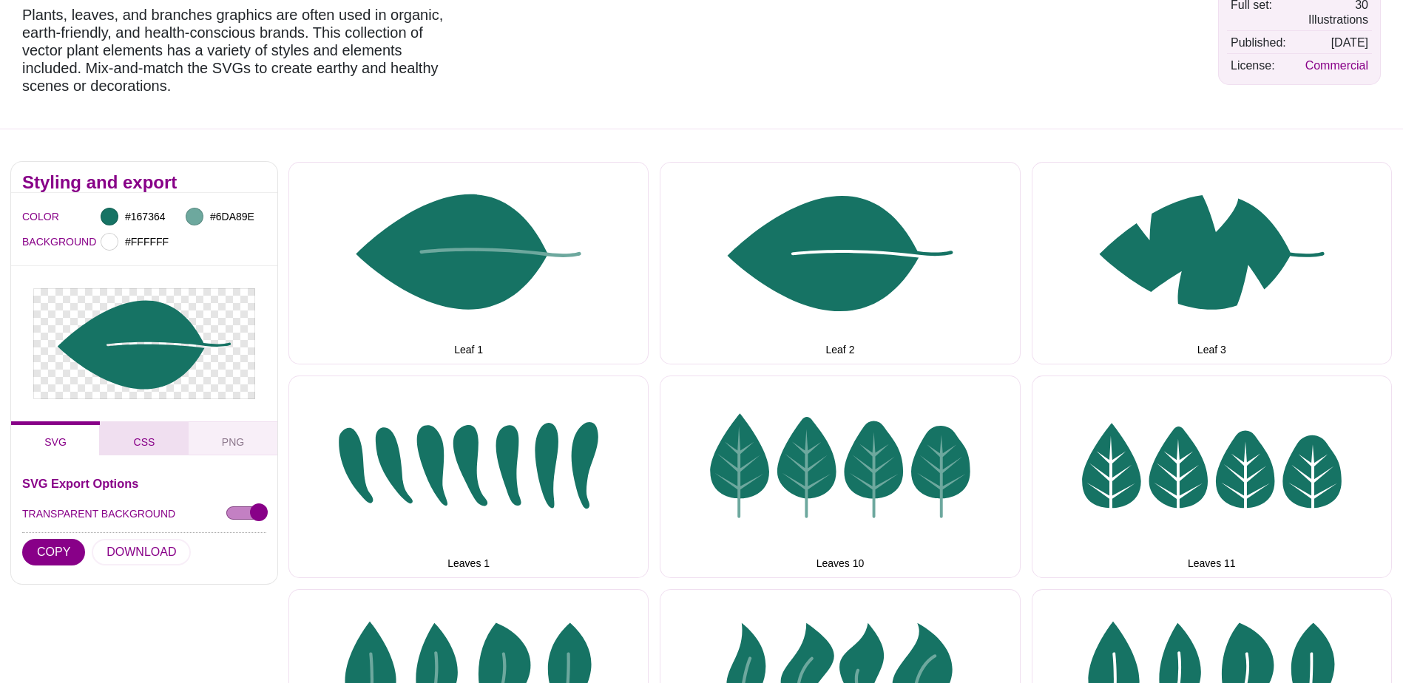
click at [159, 433] on button "CSS" at bounding box center [144, 438] width 89 height 34
click at [239, 438] on span "PNG" at bounding box center [233, 442] width 34 height 16
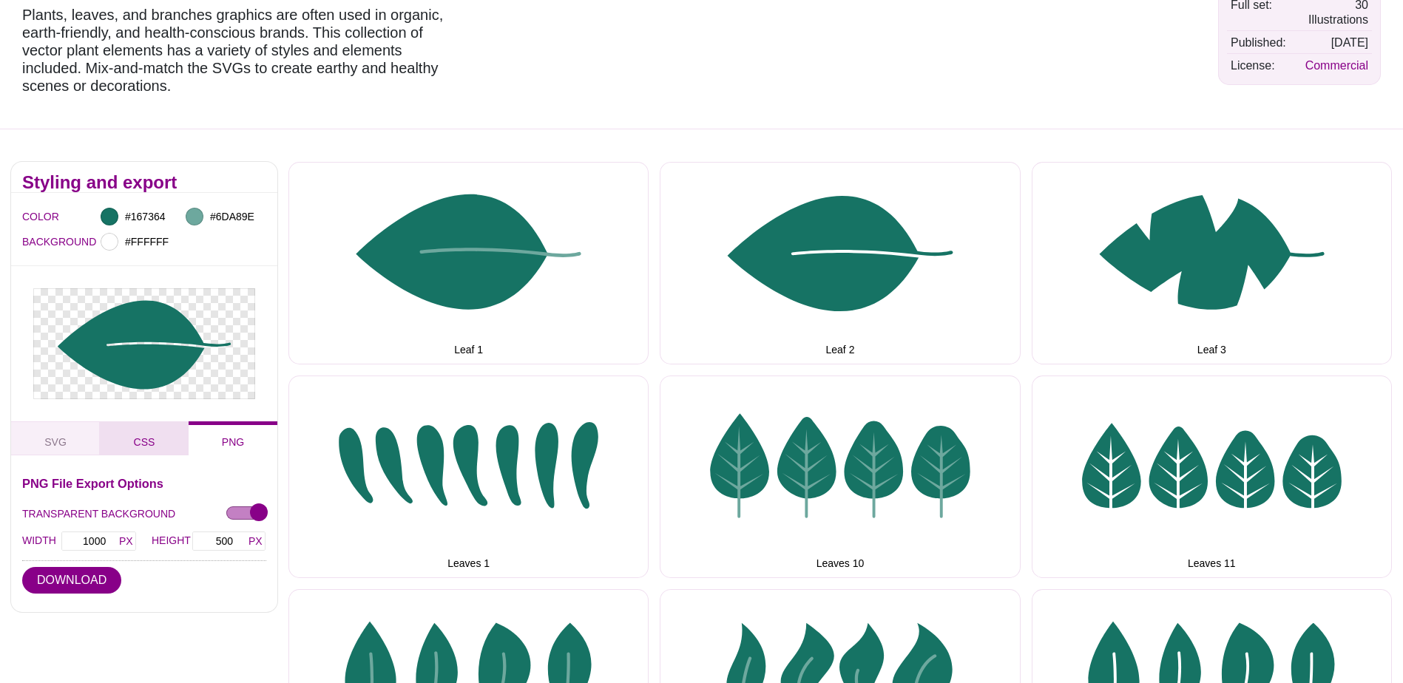
click at [156, 438] on button "CSS" at bounding box center [144, 438] width 89 height 34
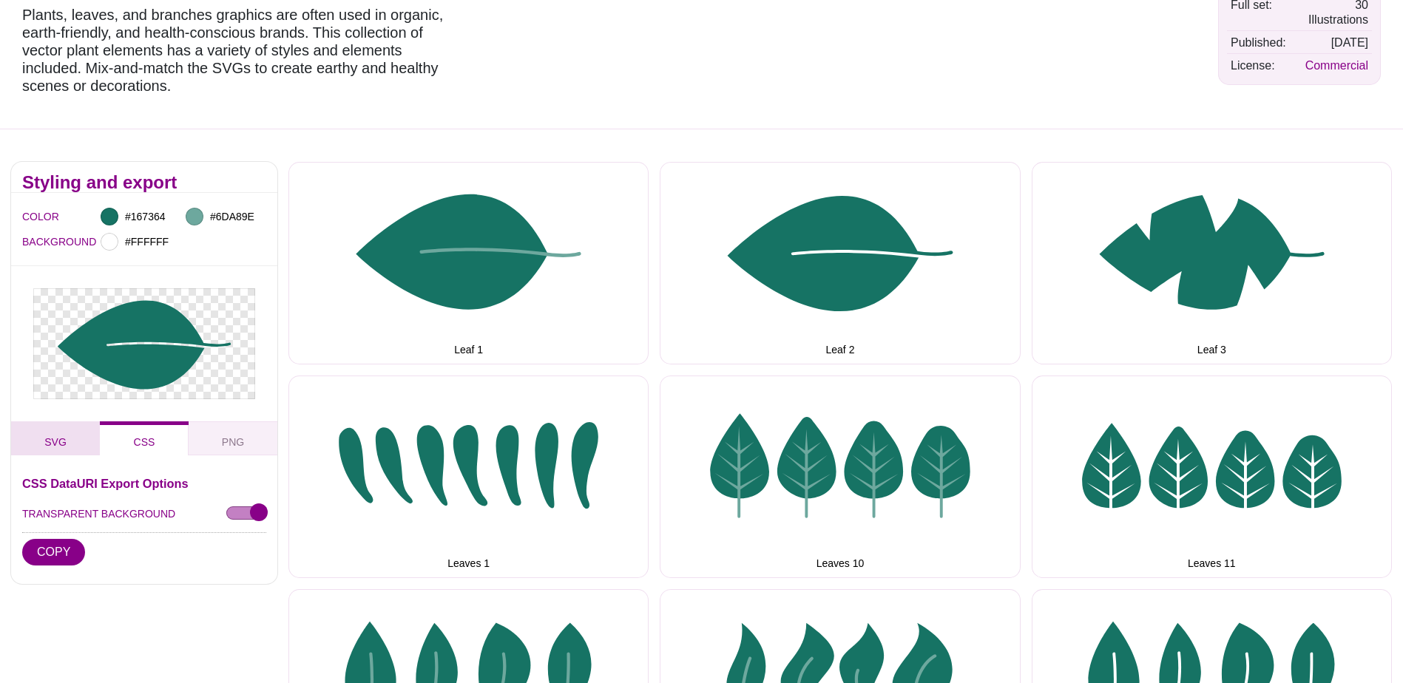
click at [76, 441] on button "SVG" at bounding box center [55, 438] width 89 height 34
